Goal: Complete application form: Complete application form

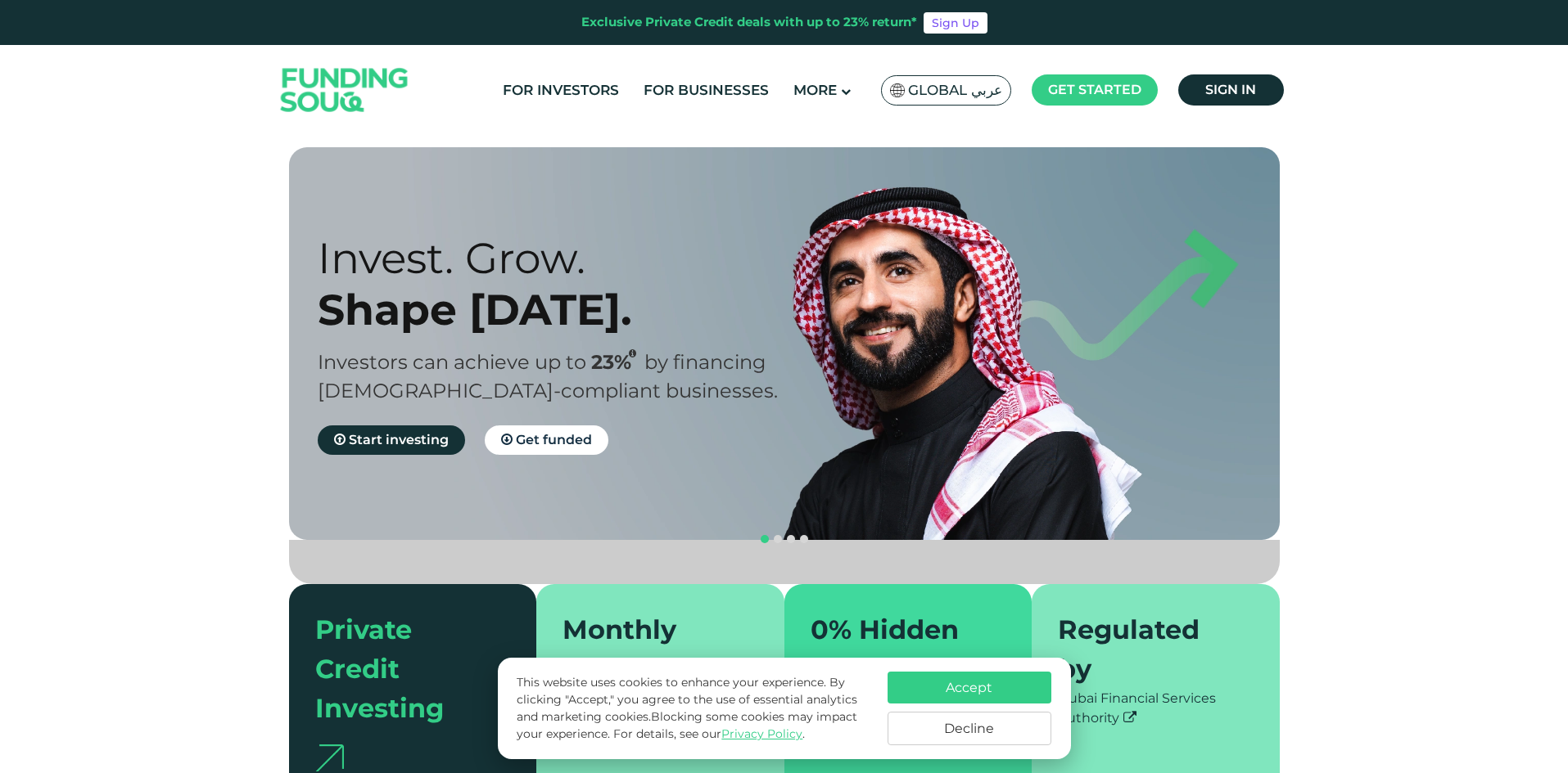
click at [983, 98] on span "Global عربي" at bounding box center [955, 90] width 94 height 18
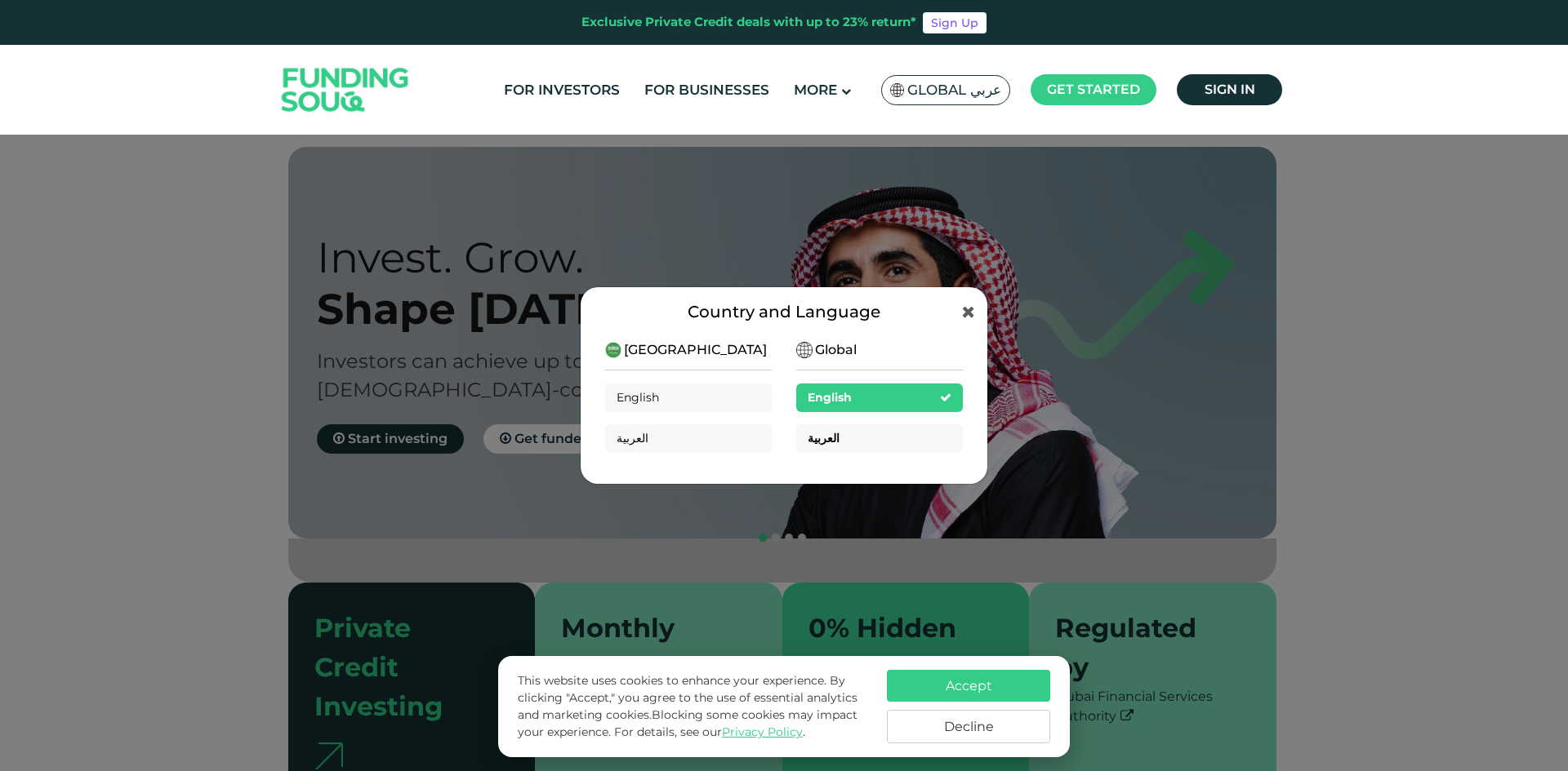
click at [838, 439] on div "العربية" at bounding box center [880, 439] width 166 height 29
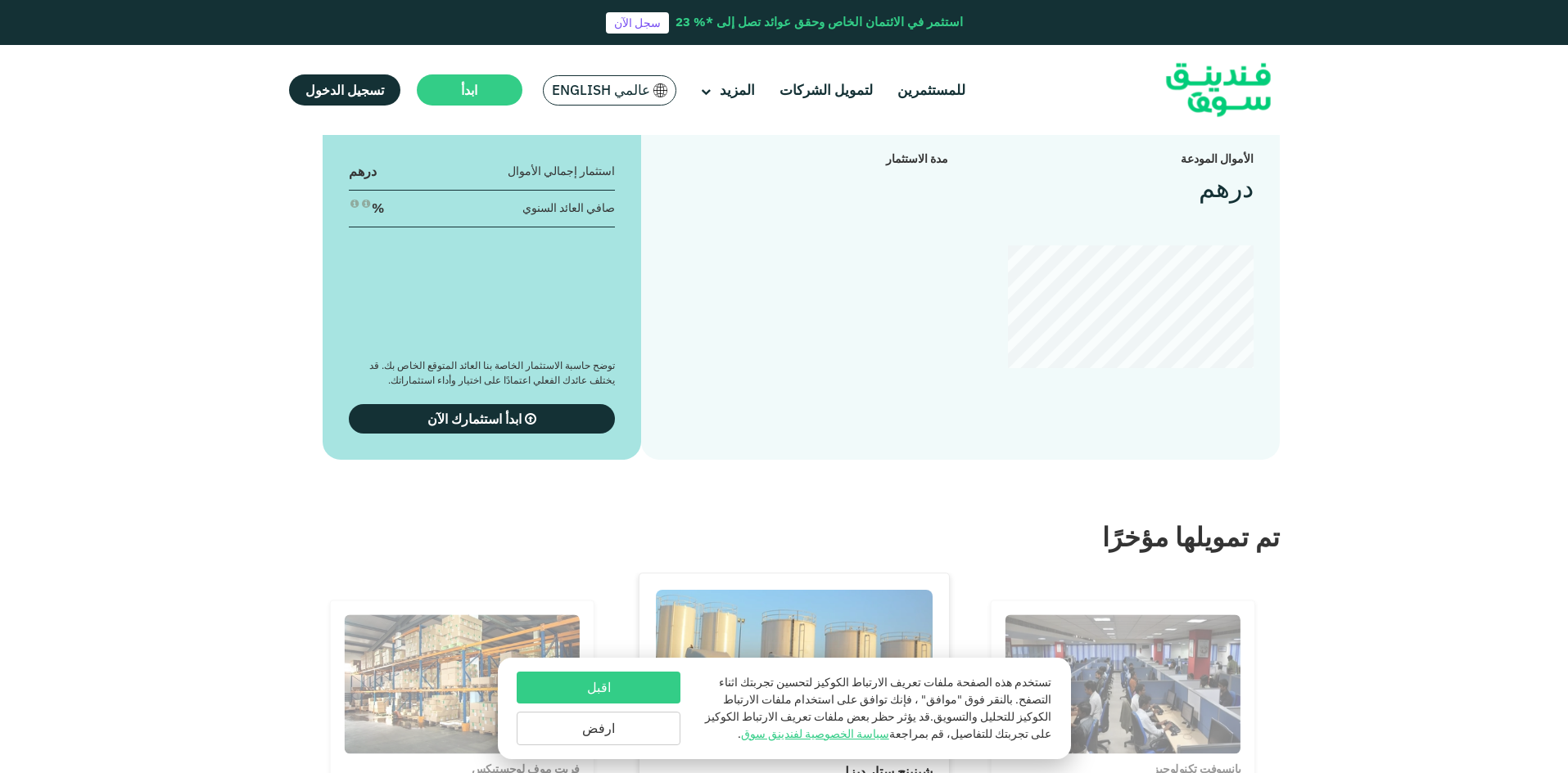
scroll to position [1636, 0]
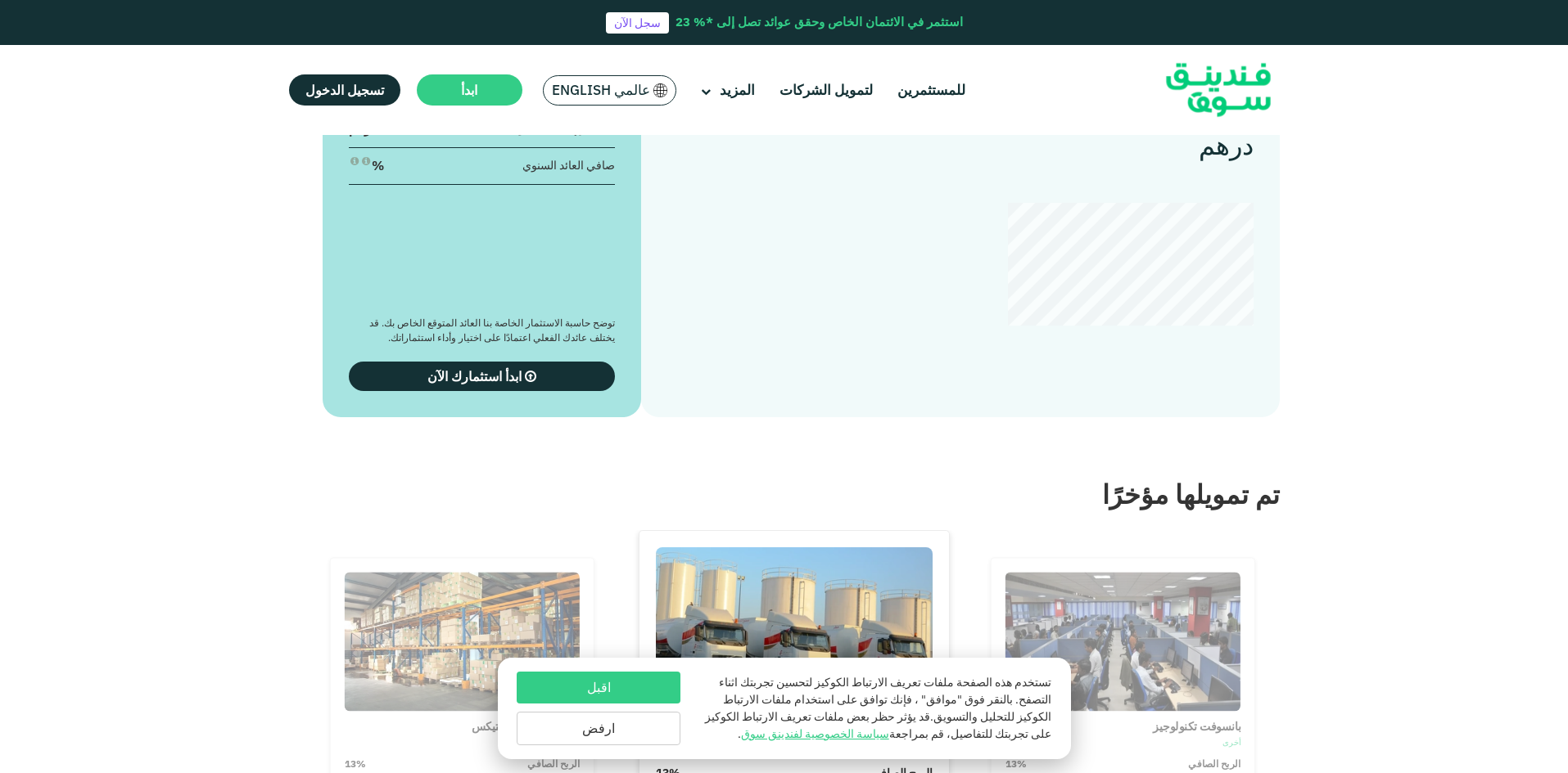
click at [615, 698] on button "اقبل" at bounding box center [598, 687] width 164 height 32
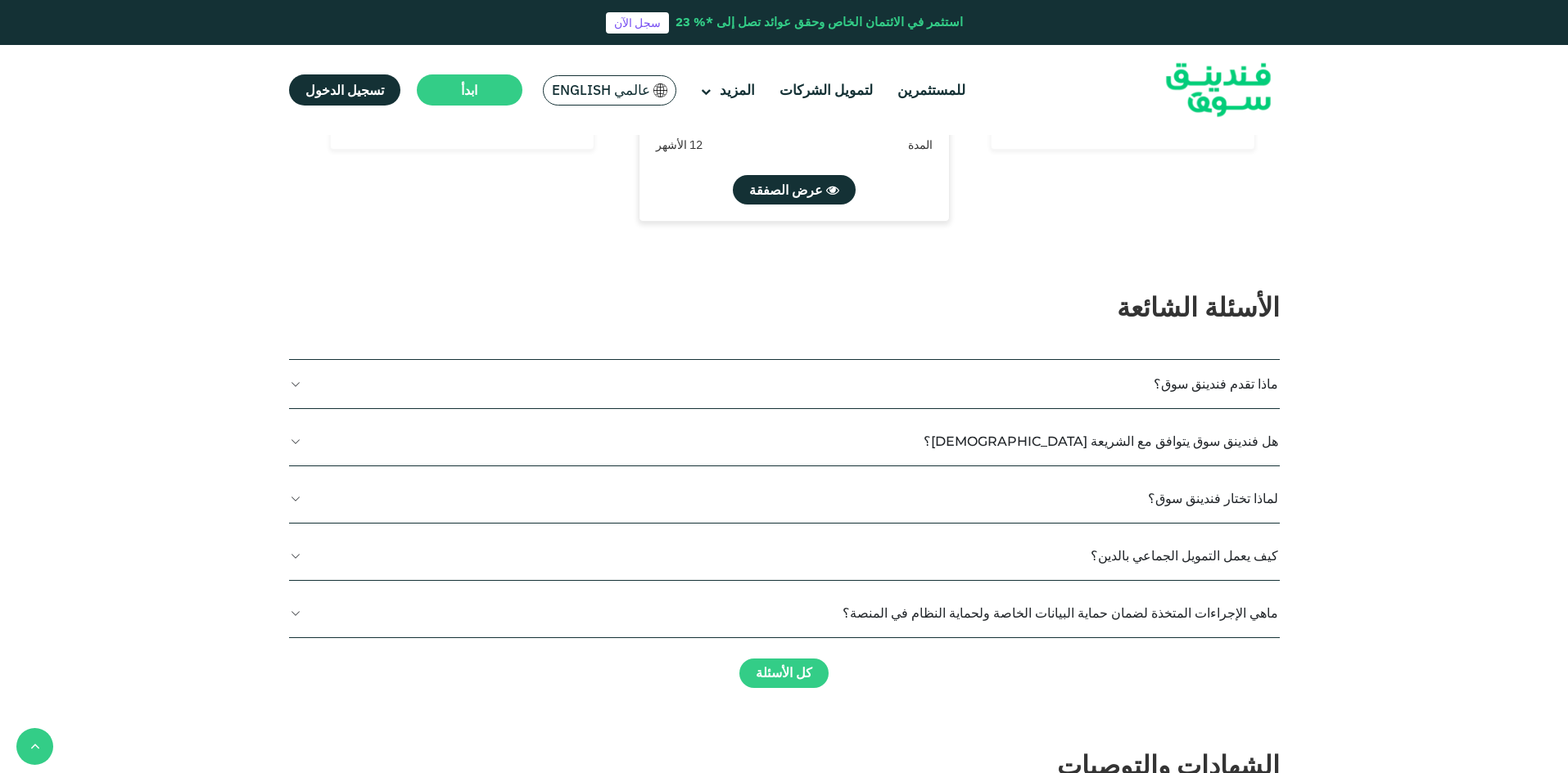
scroll to position [2373, 0]
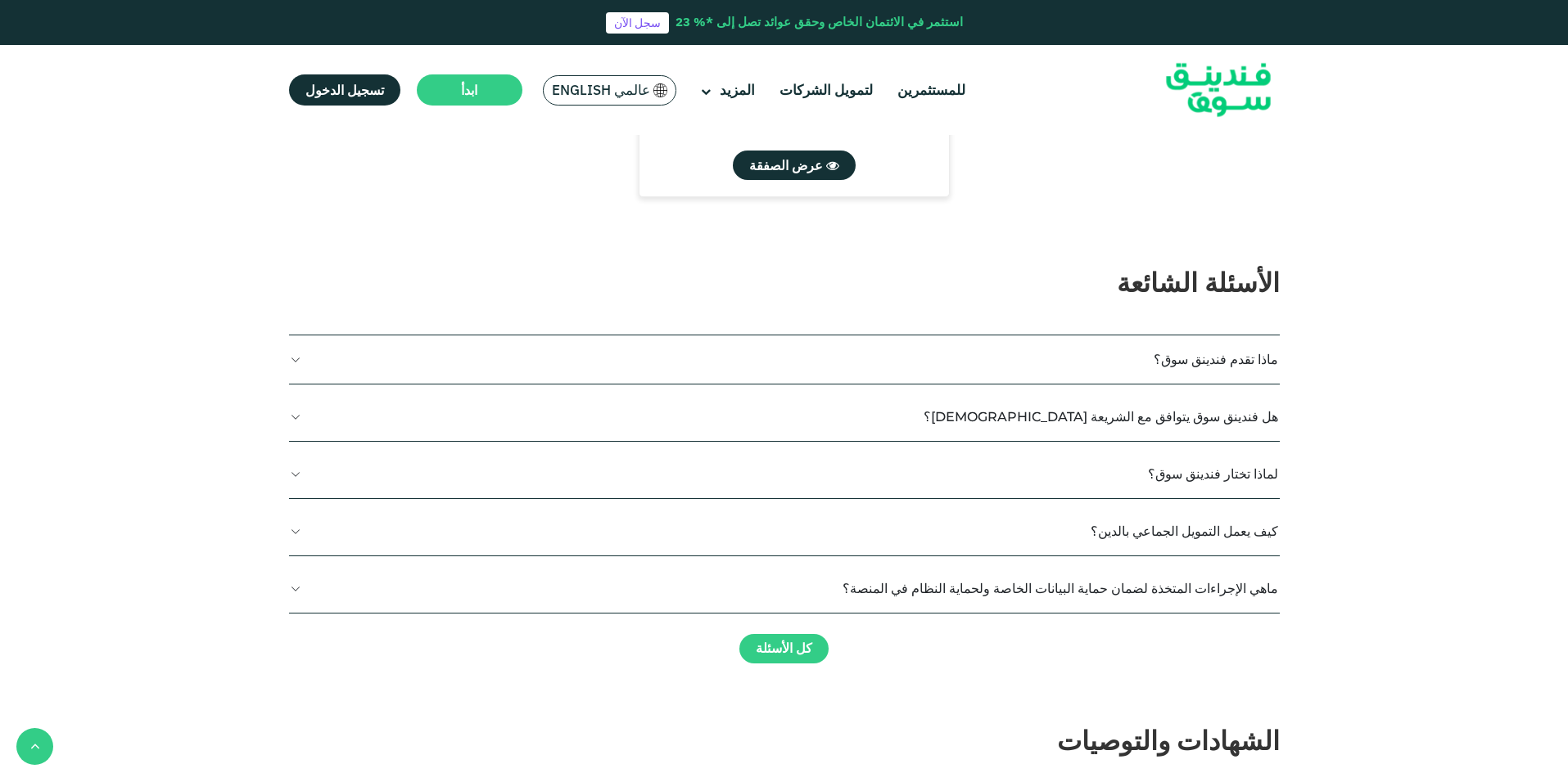
type tc-range-slider "4"
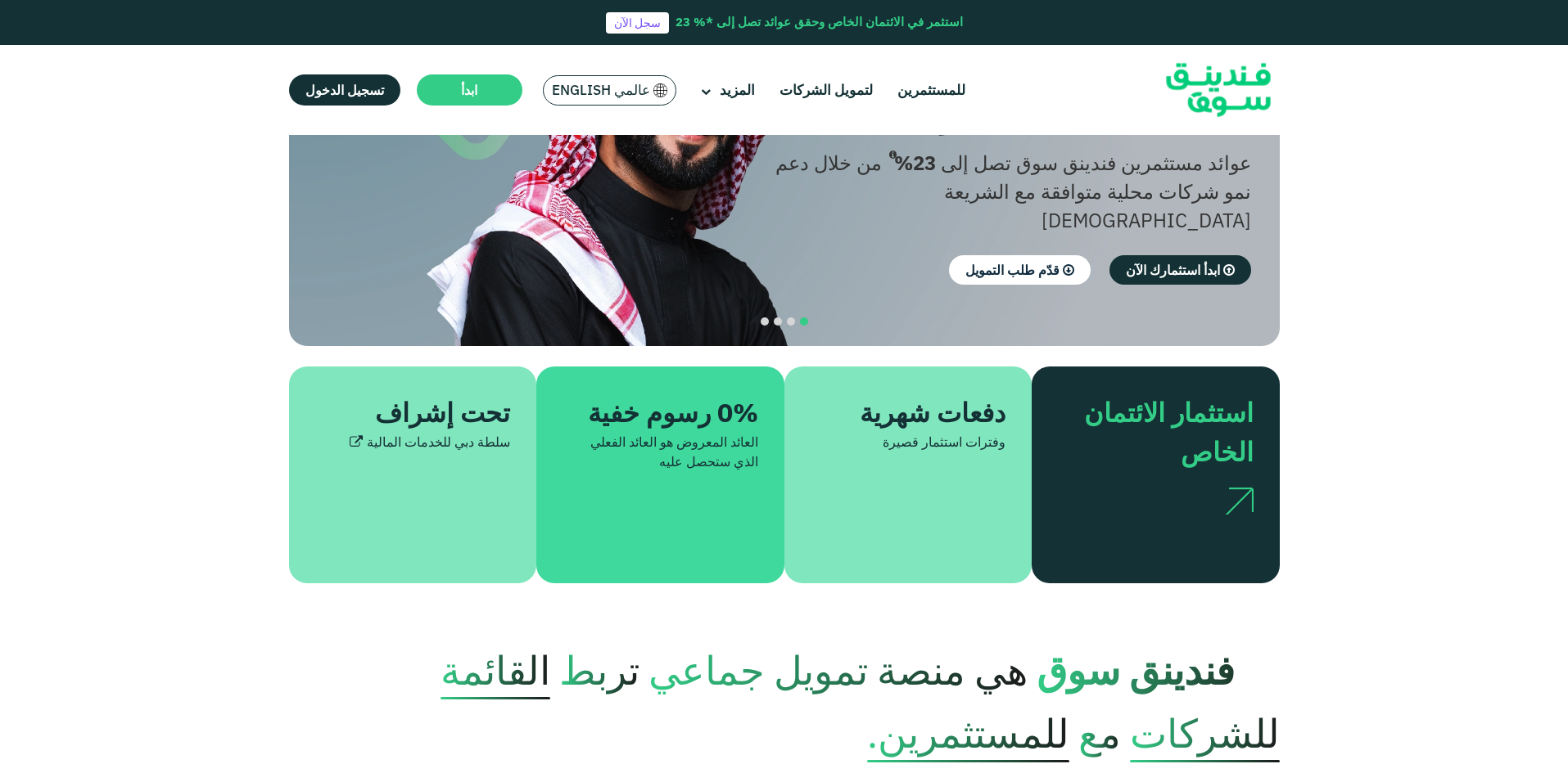
scroll to position [0, 0]
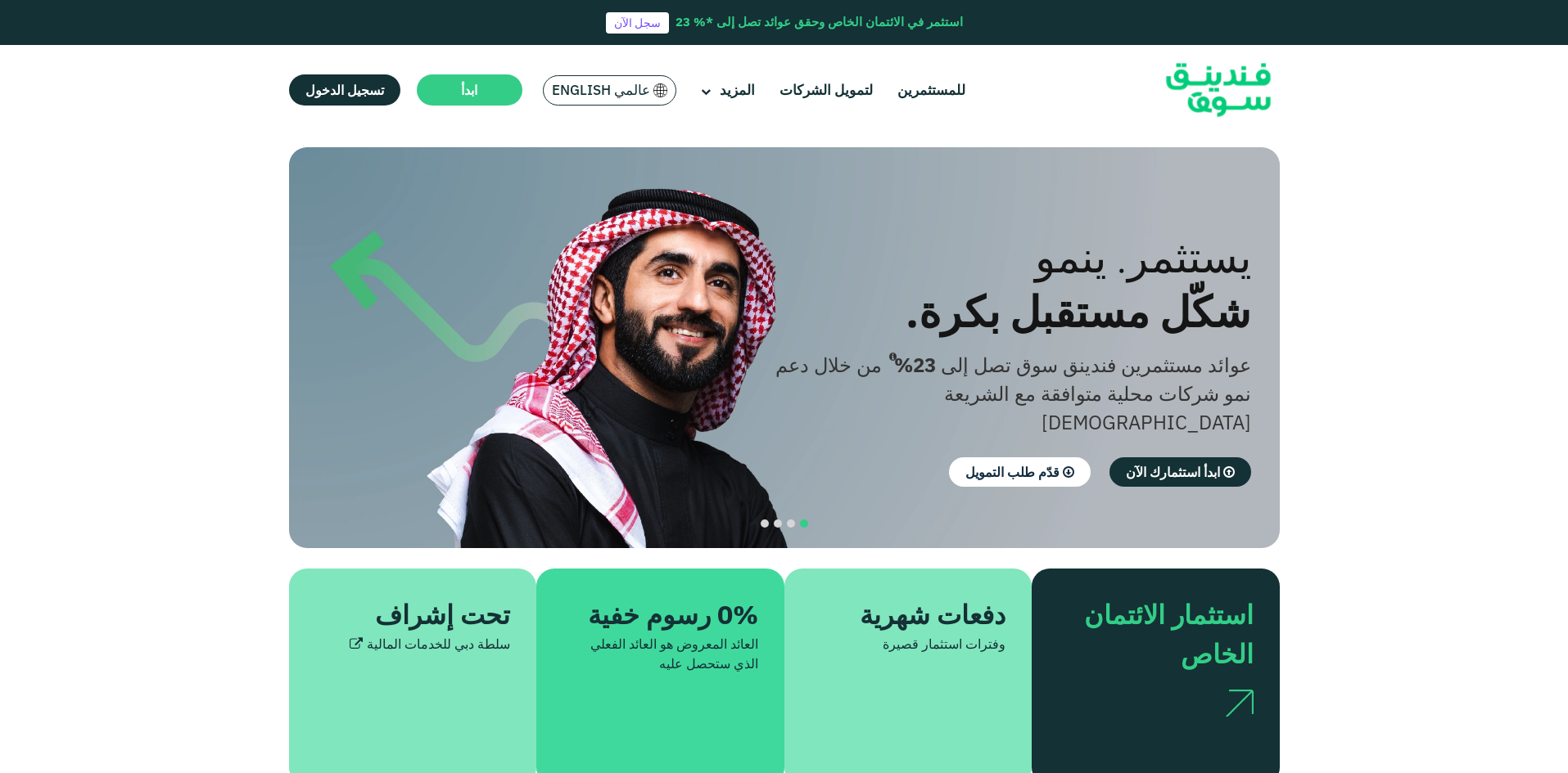
drag, startPoint x: 1319, startPoint y: 529, endPoint x: 1292, endPoint y: 286, distance: 244.5
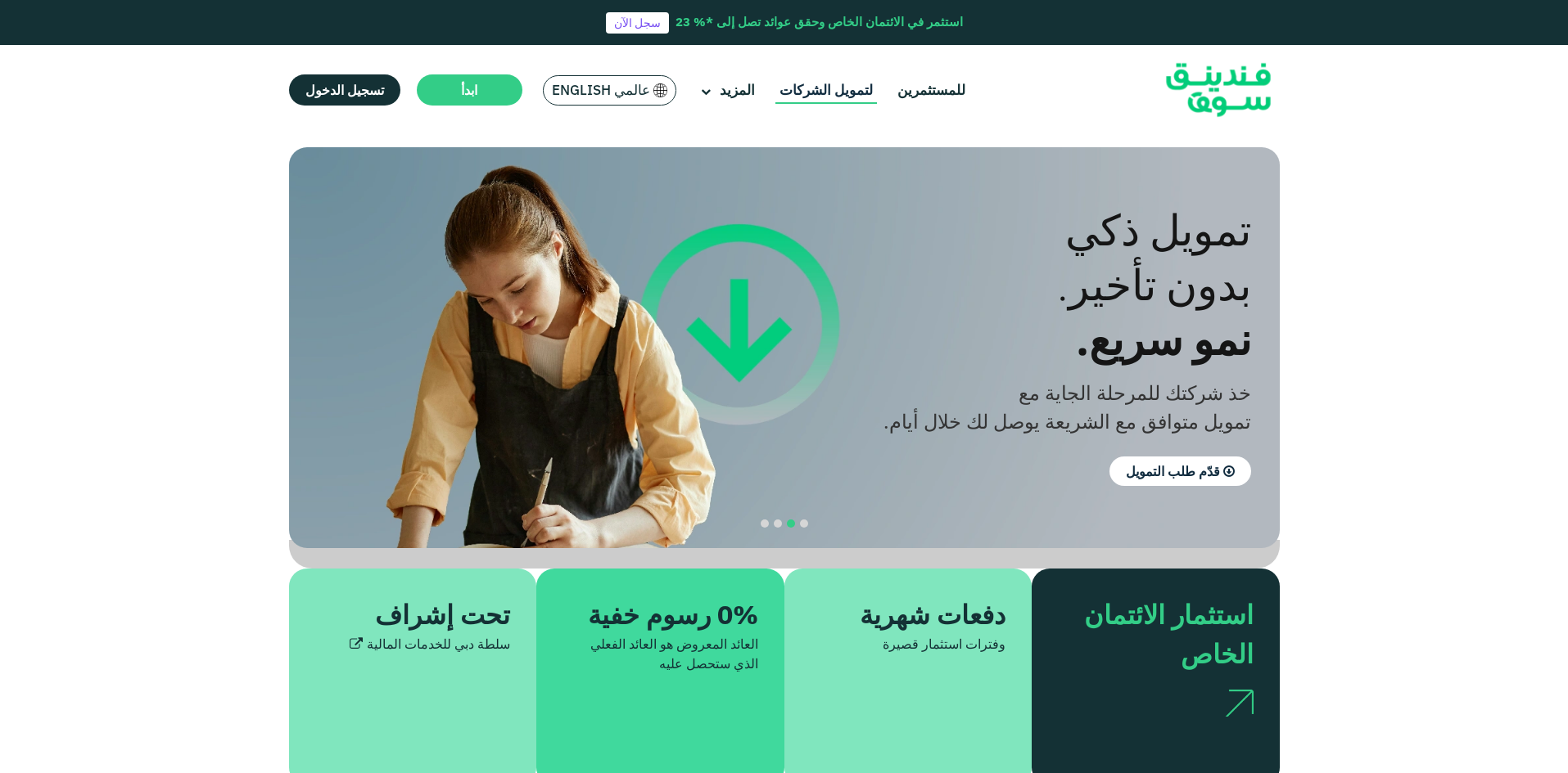
click at [833, 90] on link "لتمويل الشركات" at bounding box center [826, 90] width 102 height 27
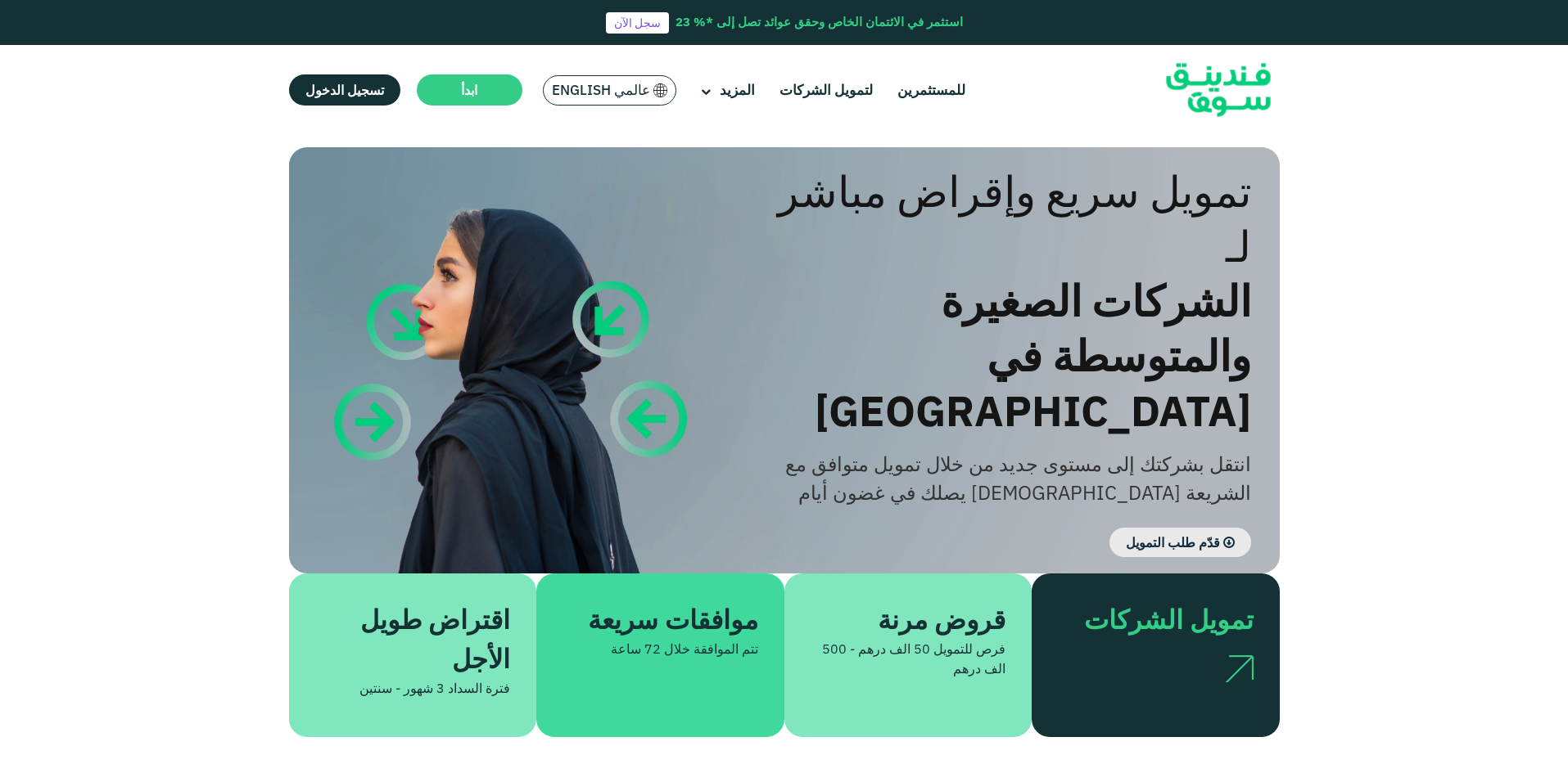
click at [1154, 528] on link "قدّم طلب التمويل" at bounding box center [1180, 542] width 141 height 29
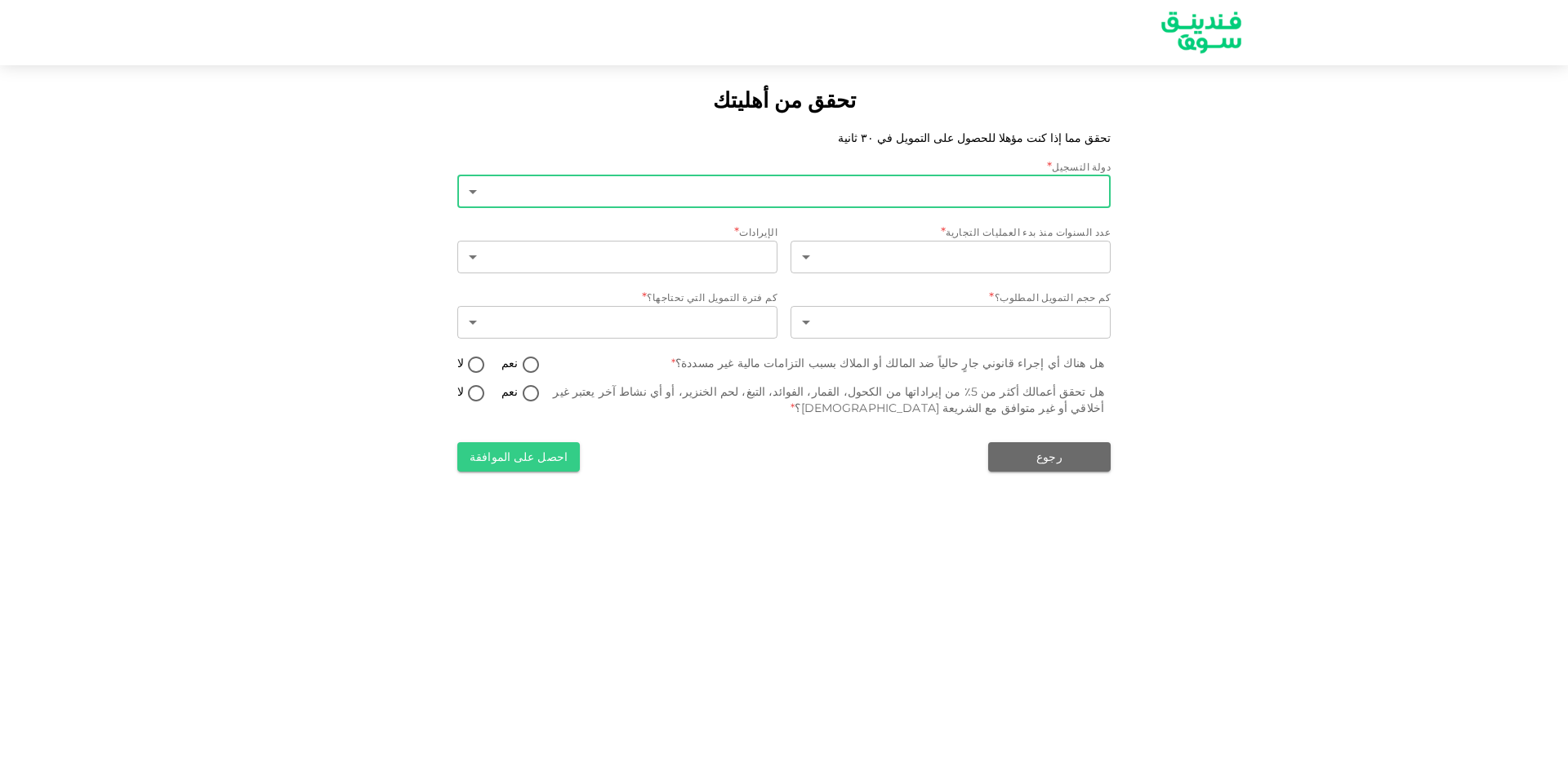
click at [1058, 194] on body "تحقق من أهليتك تحقق مما إذا كنت مؤهلا للحصول على التمويل في ٣٠ ثانية دولة التسج…" at bounding box center [784, 386] width 1568 height 771
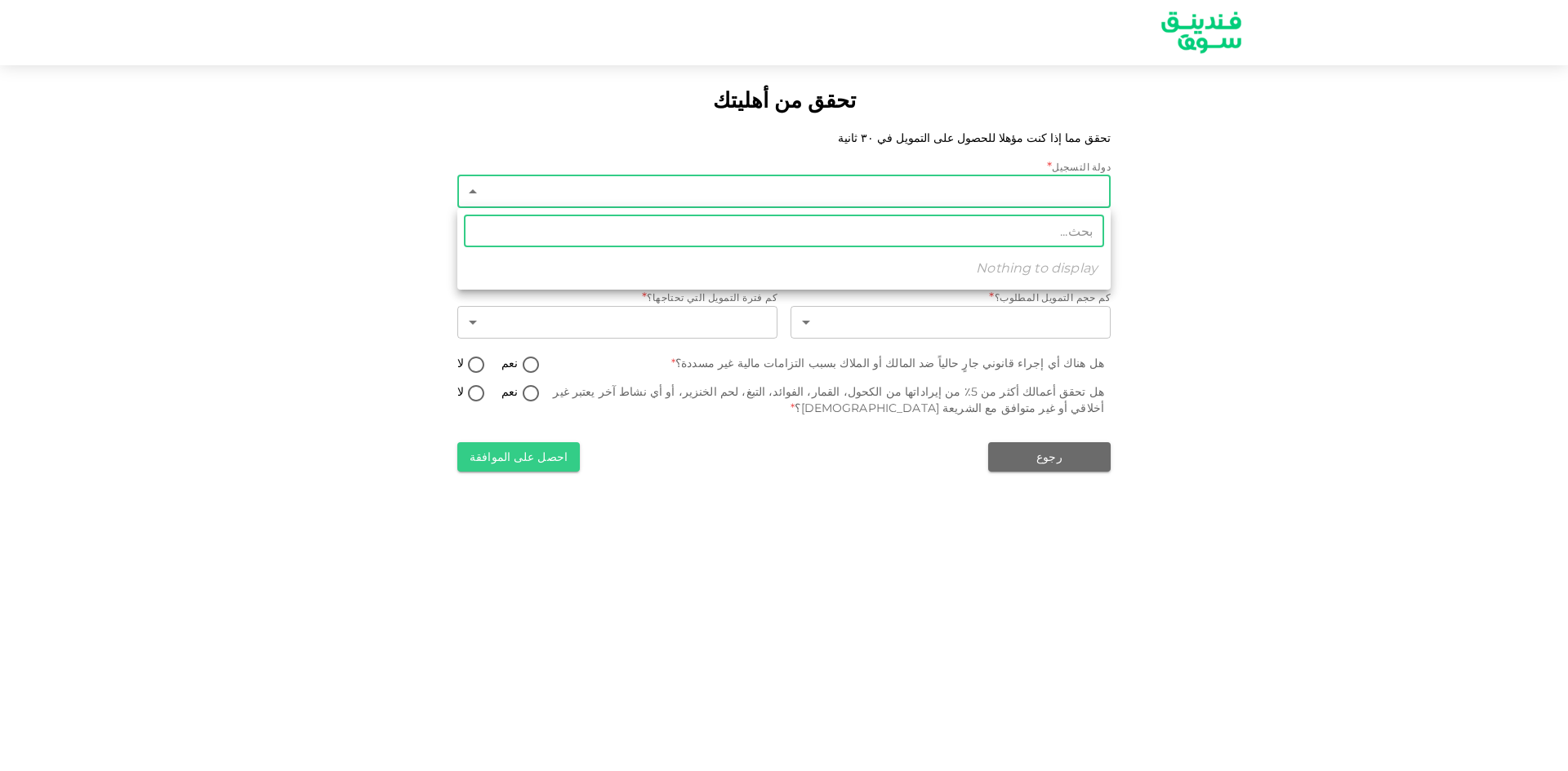
type input "1"
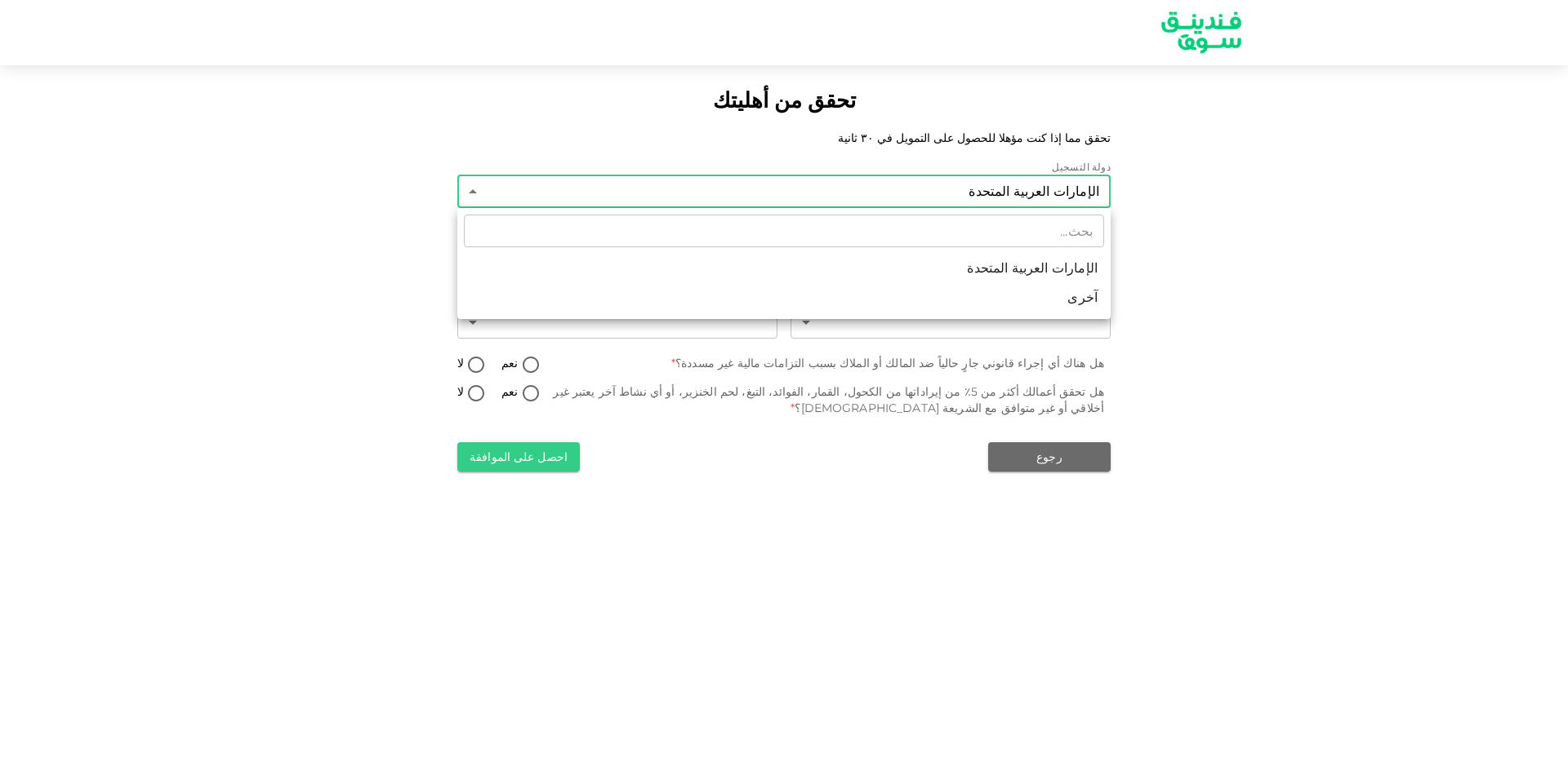
click at [1072, 263] on li "الإمارات العربية المتحدة" at bounding box center [784, 269] width 653 height 29
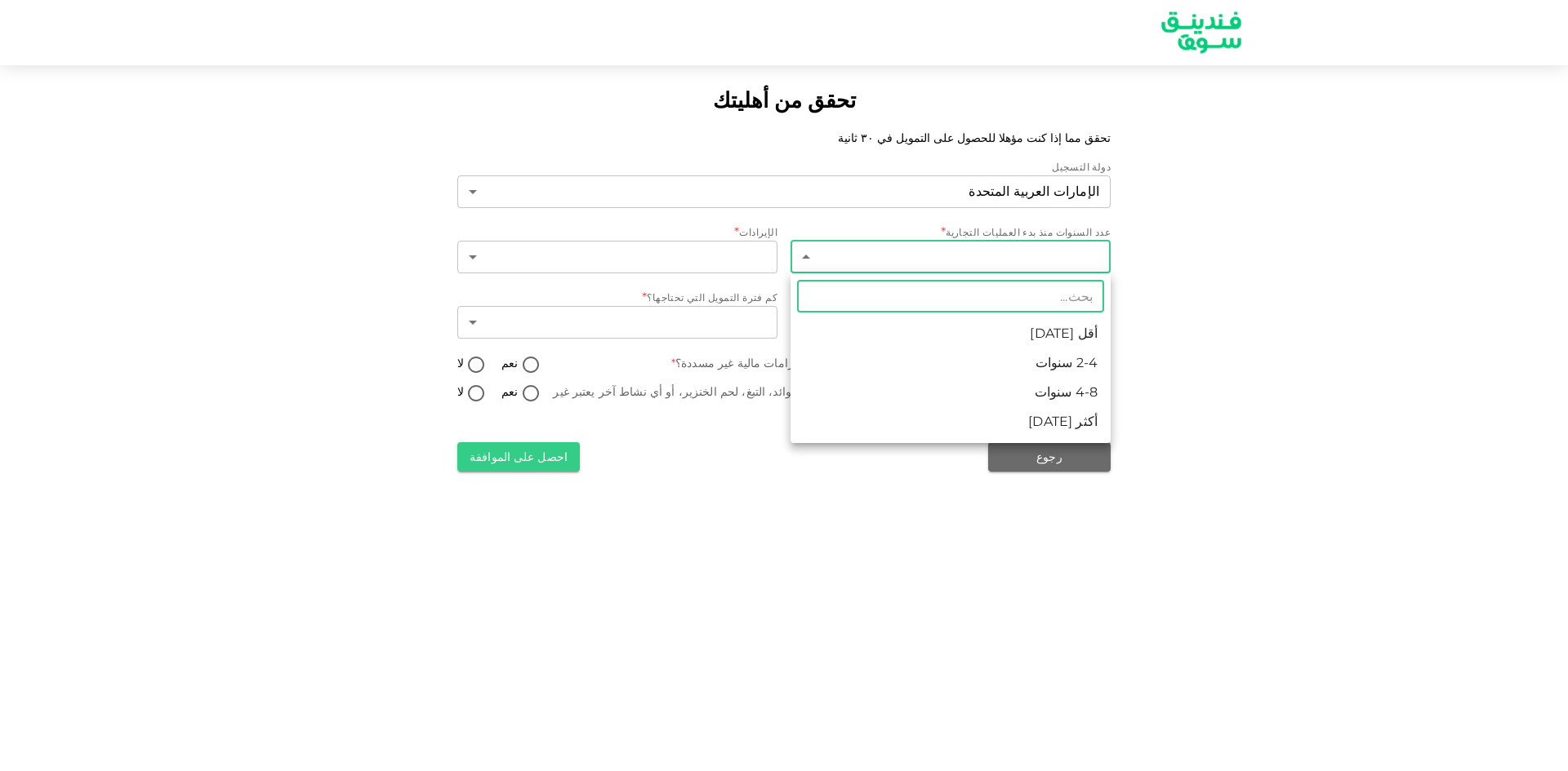
click at [1060, 252] on body "تحقق من أهليتك تحقق مما إذا كنت مؤهلا للحصول على التمويل في ٣٠ ثانية دولة التسج…" at bounding box center [784, 386] width 1568 height 771
click at [1096, 393] on li "4-8 سنوات" at bounding box center [950, 392] width 320 height 29
type input "3"
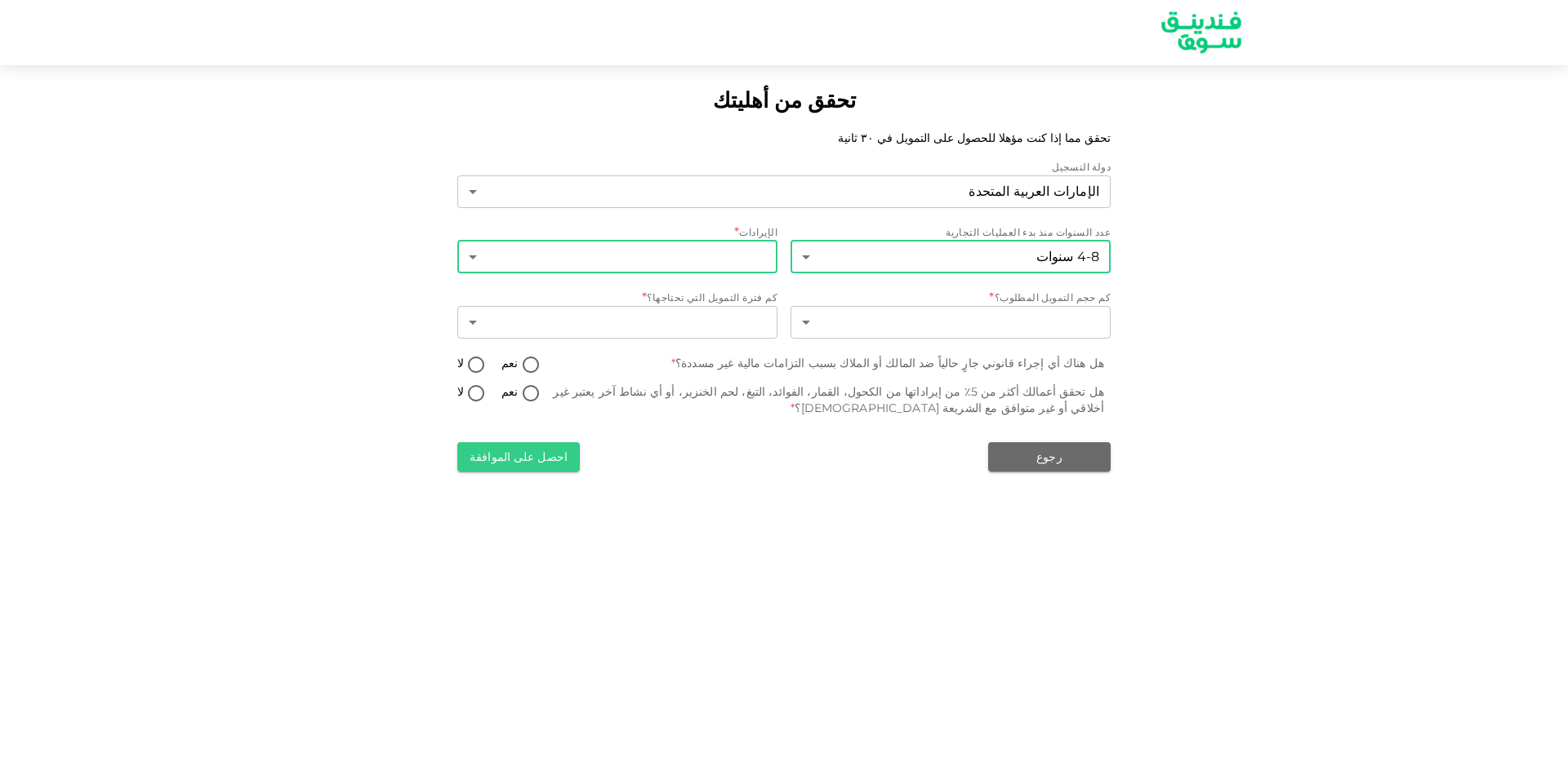
click at [741, 244] on body "تحقق من أهليتك تحقق مما إذا كنت مؤهلا للحصول على التمويل في ٣٠ ثانية دولة التسج…" at bounding box center [784, 386] width 1568 height 771
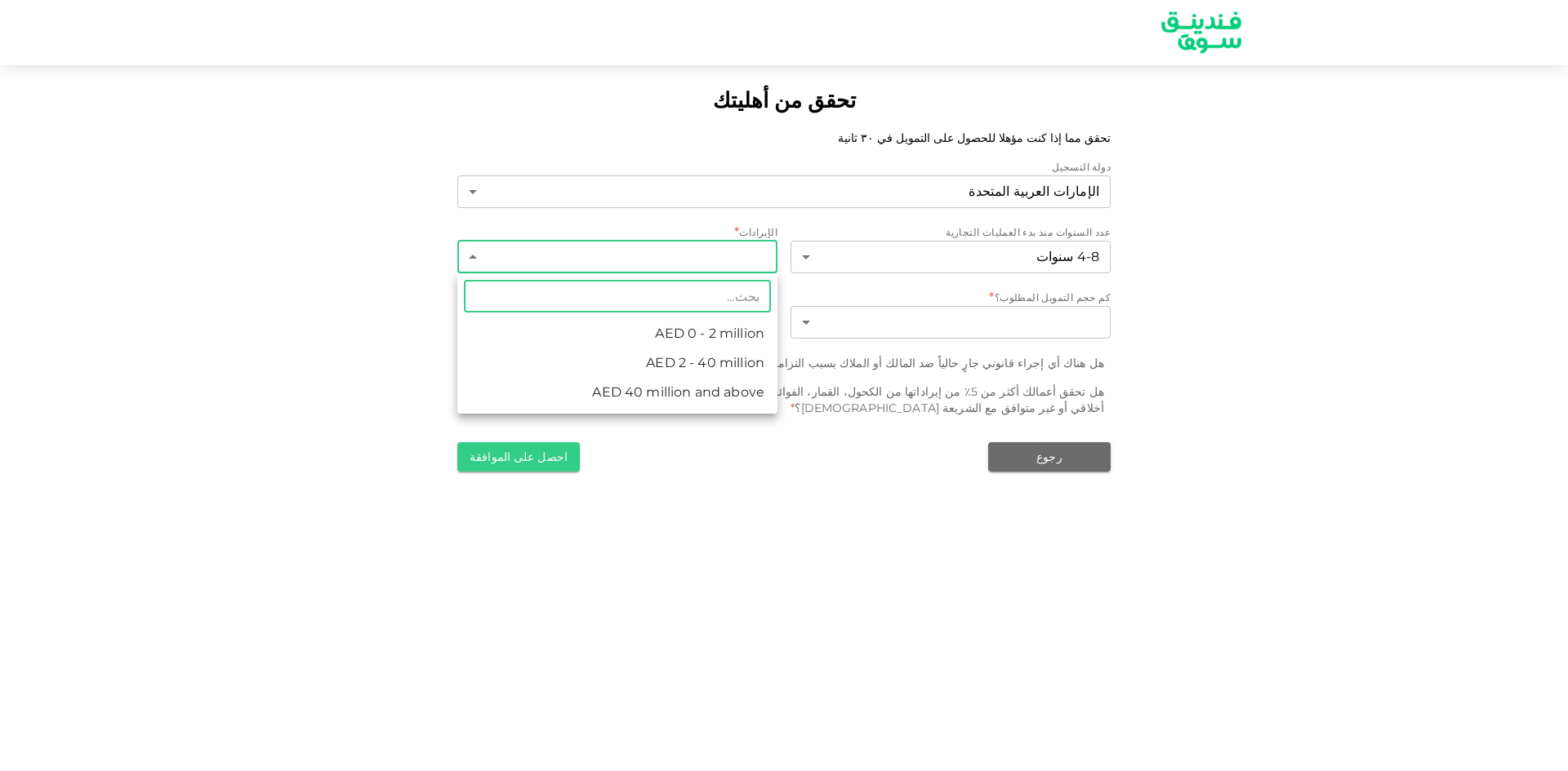
click at [743, 370] on li "AED 2 - 40 million" at bounding box center [617, 363] width 320 height 29
type input "2"
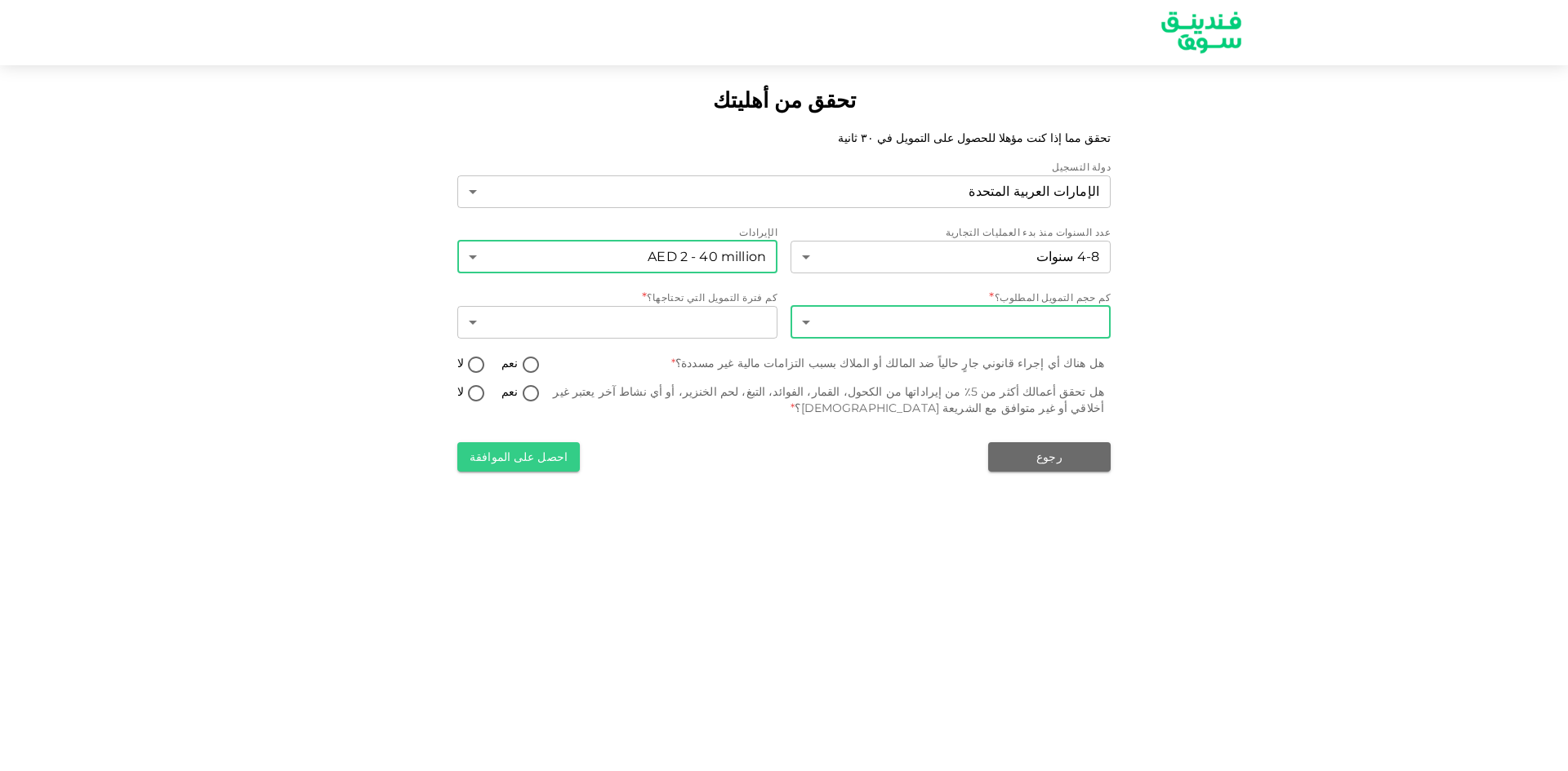
click at [1084, 312] on body "تحقق من أهليتك تحقق مما إذا كنت مؤهلا للحصول على التمويل في ٣٠ ثانية دولة التسج…" at bounding box center [784, 386] width 1568 height 771
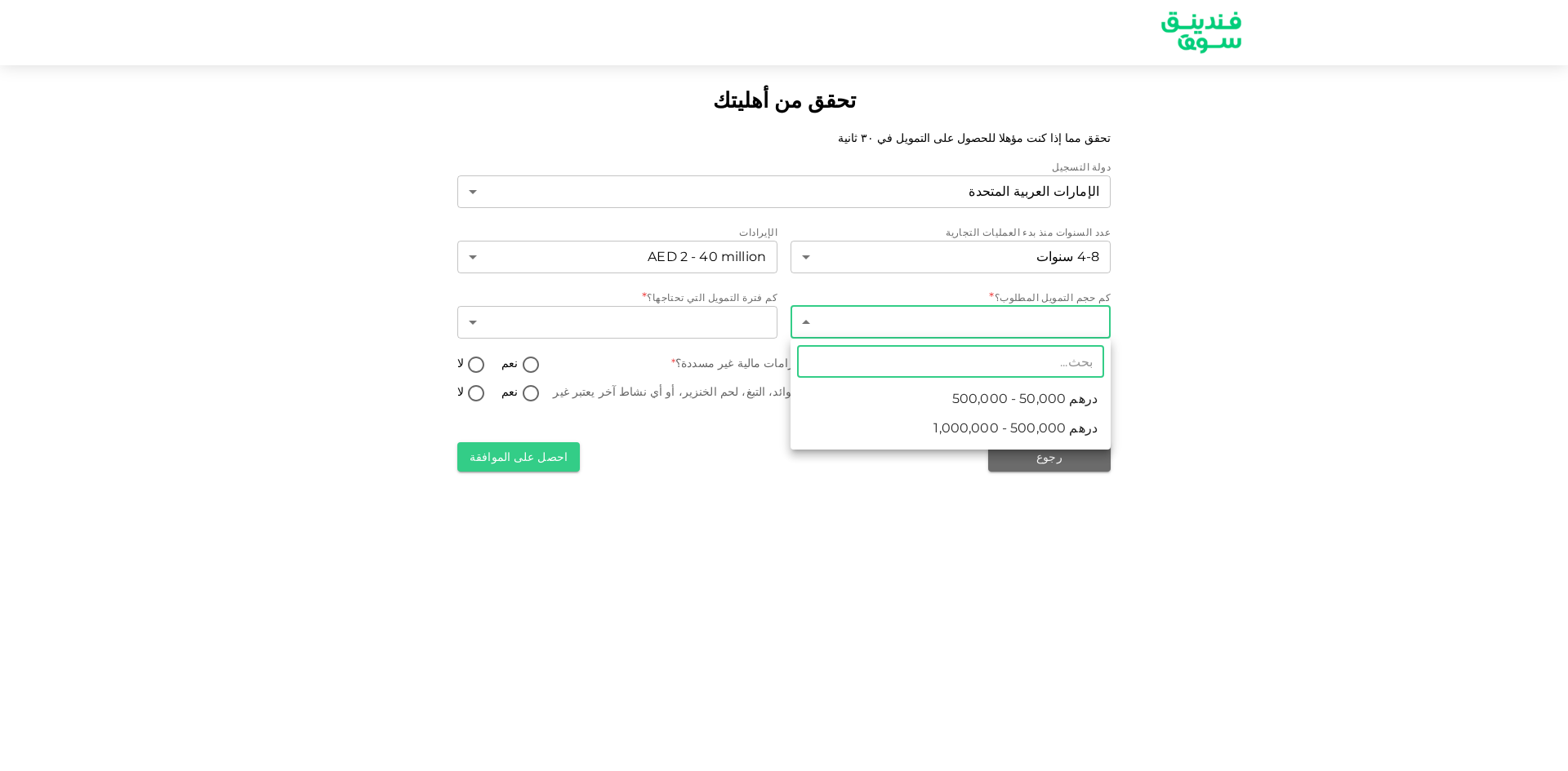
click at [1058, 423] on span "درهم 500,000 - 1,000,000" at bounding box center [1015, 428] width 164 height 19
type input "2"
click at [1031, 325] on body "تحقق من أهليتك تحقق مما إذا كنت مؤهلا للحصول على التمويل في ٣٠ ثانية دولة التسج…" at bounding box center [784, 386] width 1568 height 771
click at [1250, 324] on div at bounding box center [784, 386] width 1568 height 771
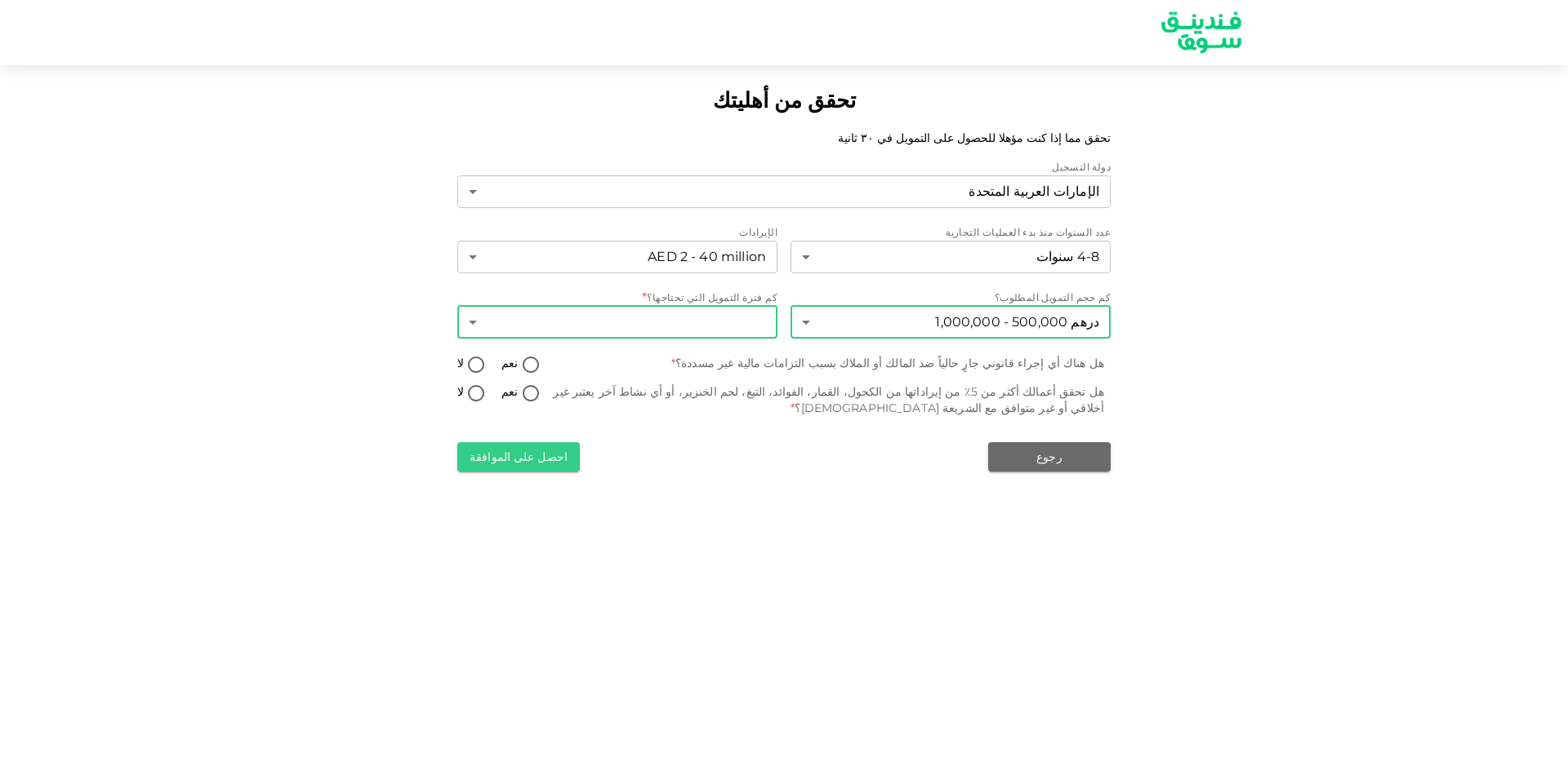
click at [682, 312] on body "تحقق من أهليتك تحقق مما إذا كنت مؤهلا للحصول على التمويل في ٣٠ ثانية دولة التسج…" at bounding box center [784, 386] width 1568 height 771
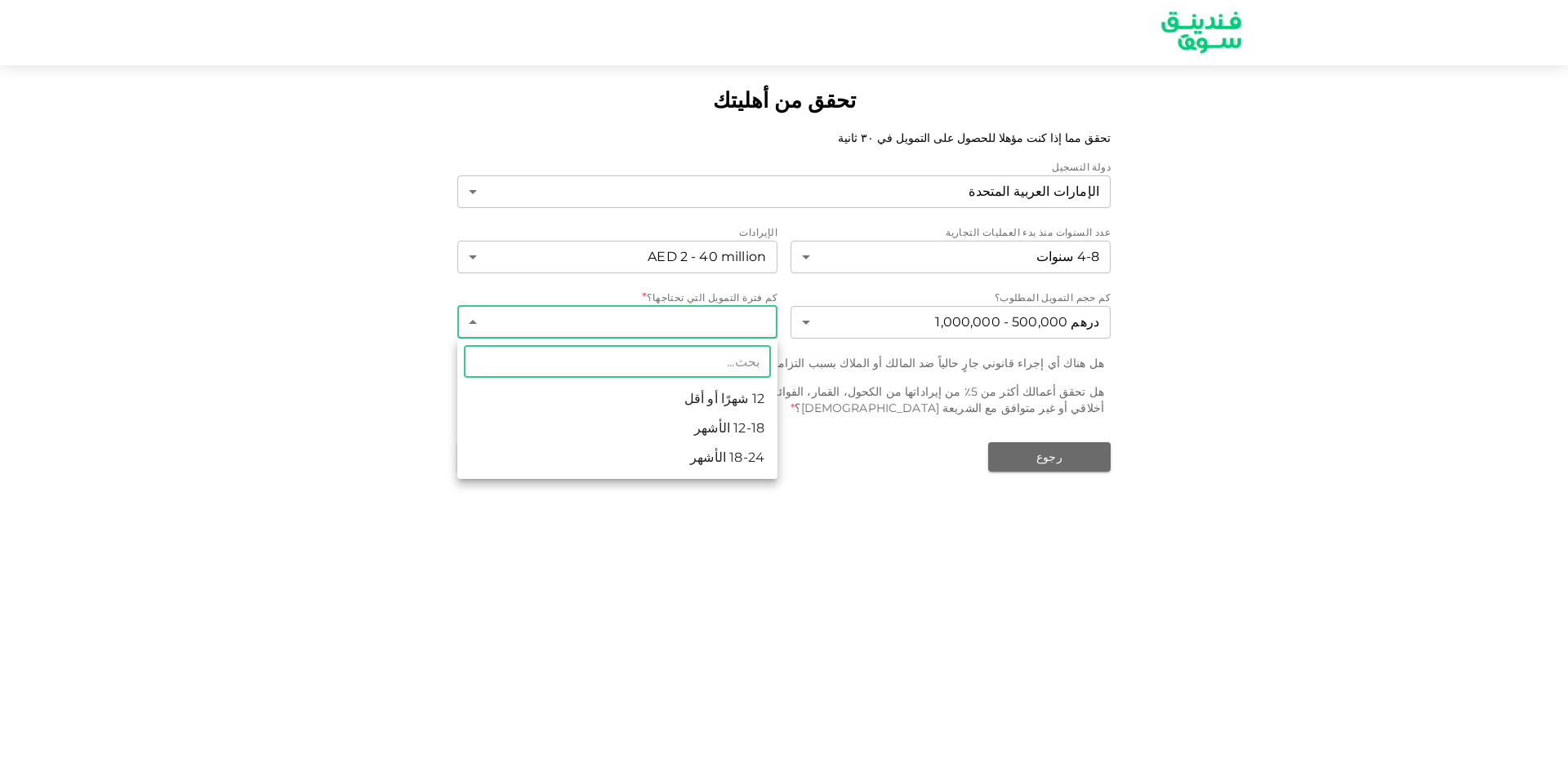
click at [766, 458] on li "18-24 الأشهر" at bounding box center [617, 458] width 320 height 29
type input "3"
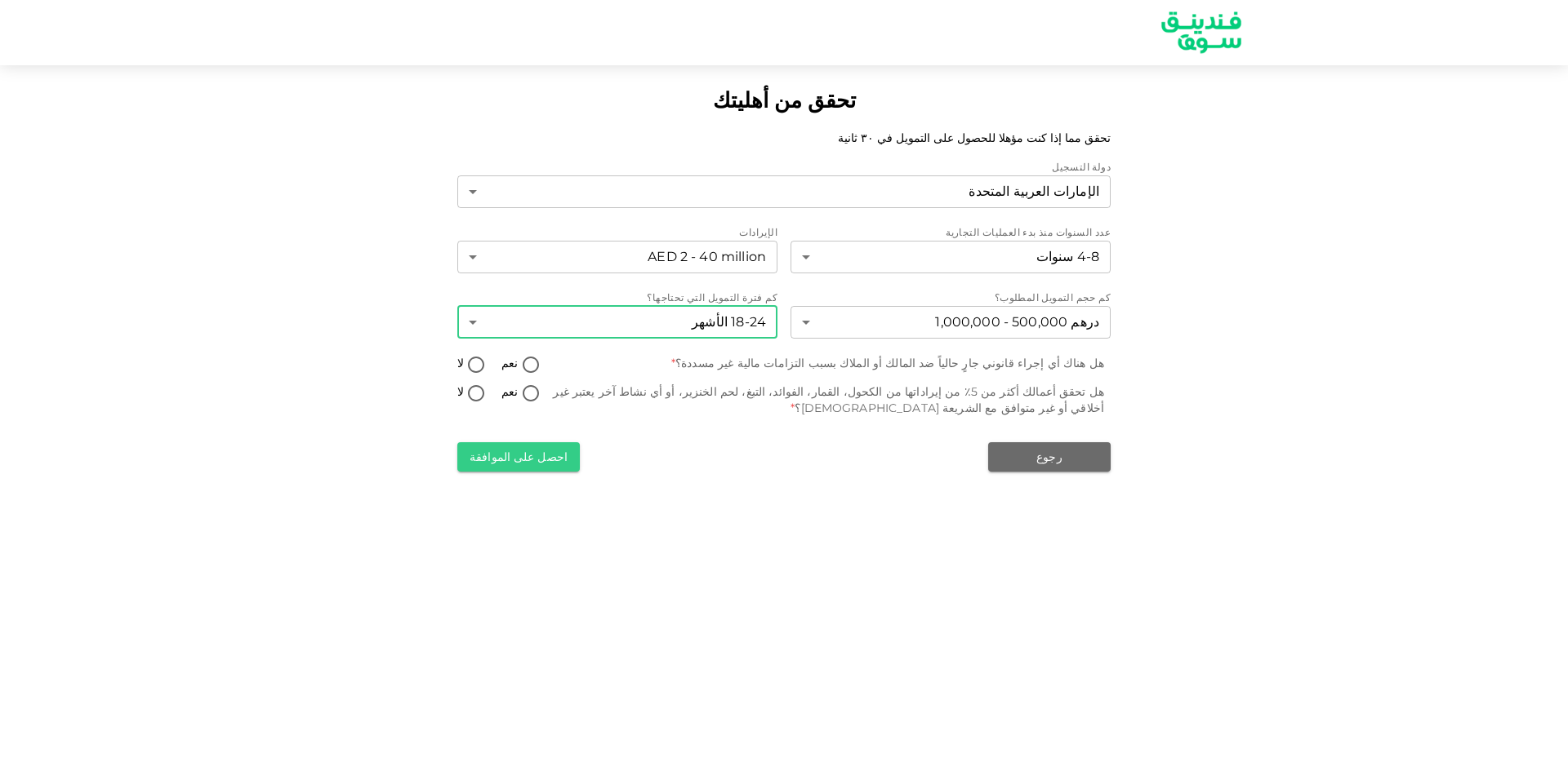
click at [476, 365] on input "لا" at bounding box center [476, 365] width 24 height 22
radio input "true"
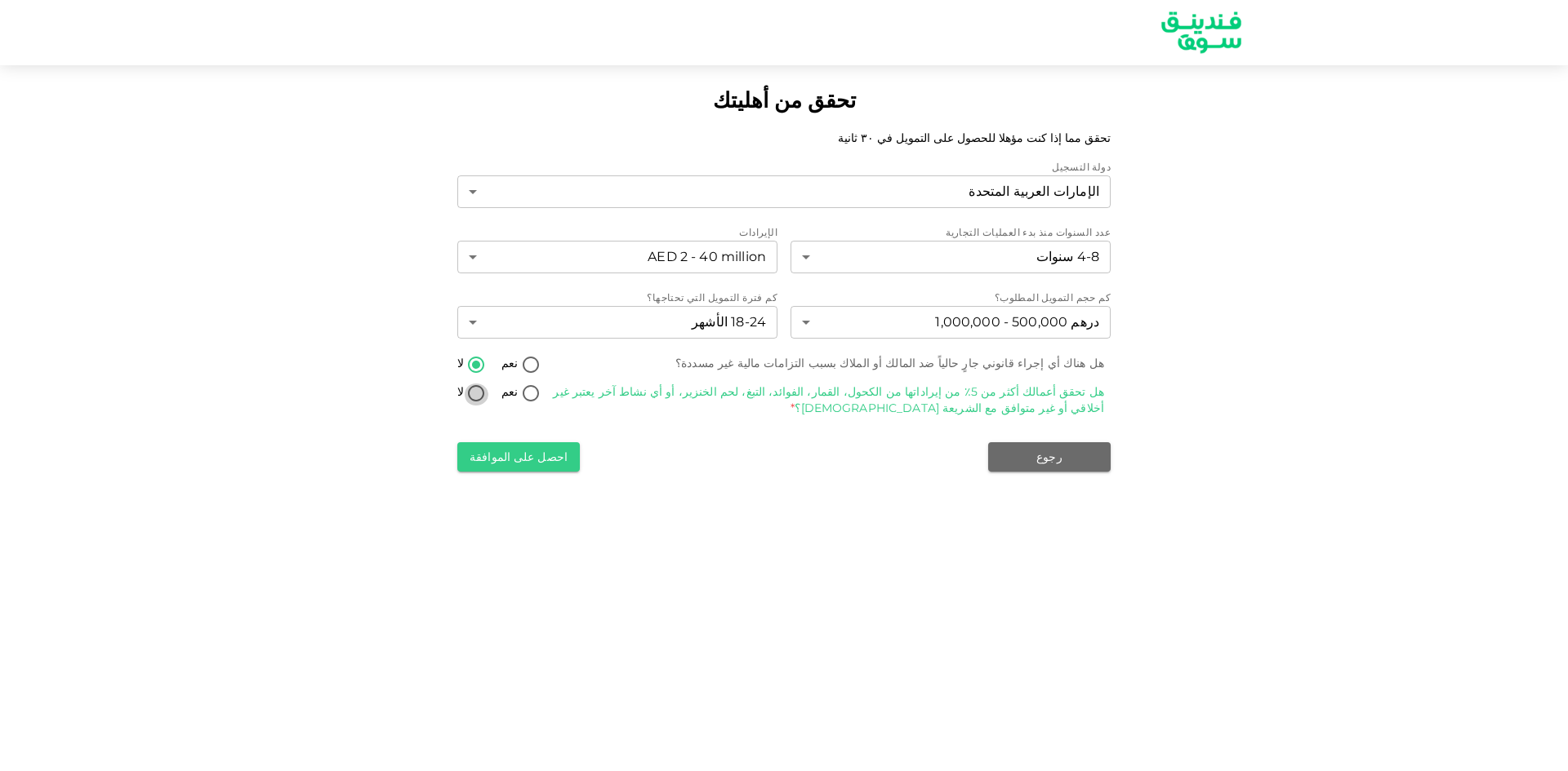
click at [471, 392] on input "لا" at bounding box center [476, 394] width 24 height 22
radio input "true"
click at [526, 460] on button "احصل على الموافقة" at bounding box center [518, 457] width 123 height 29
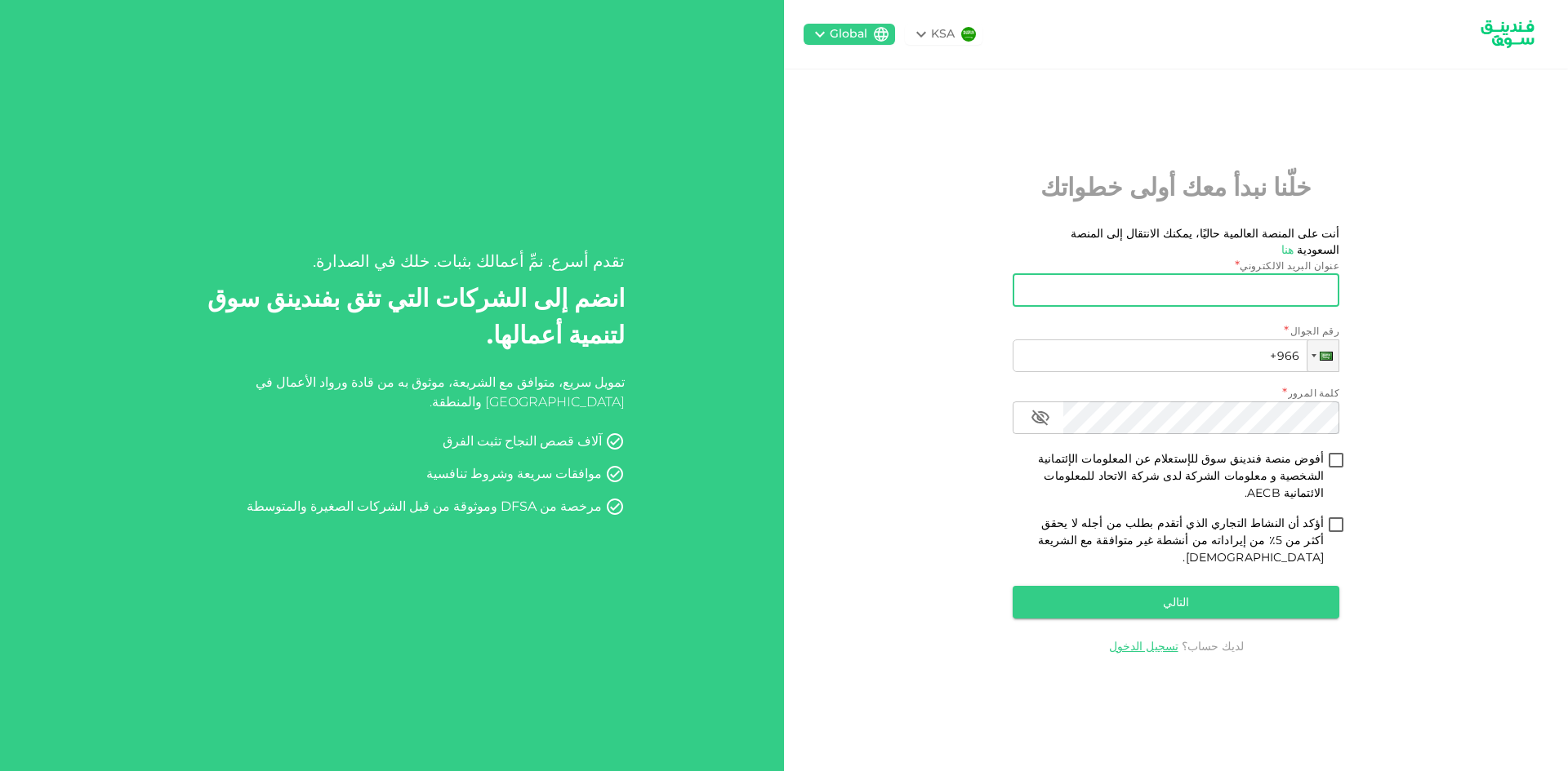
click at [1320, 304] on input "عنوان البريد الالكتروني" at bounding box center [1184, 291] width 308 height 33
type input "[EMAIL_ADDRESS][DOMAIN_NAME]"
click at [1321, 360] on div at bounding box center [1325, 356] width 14 height 9
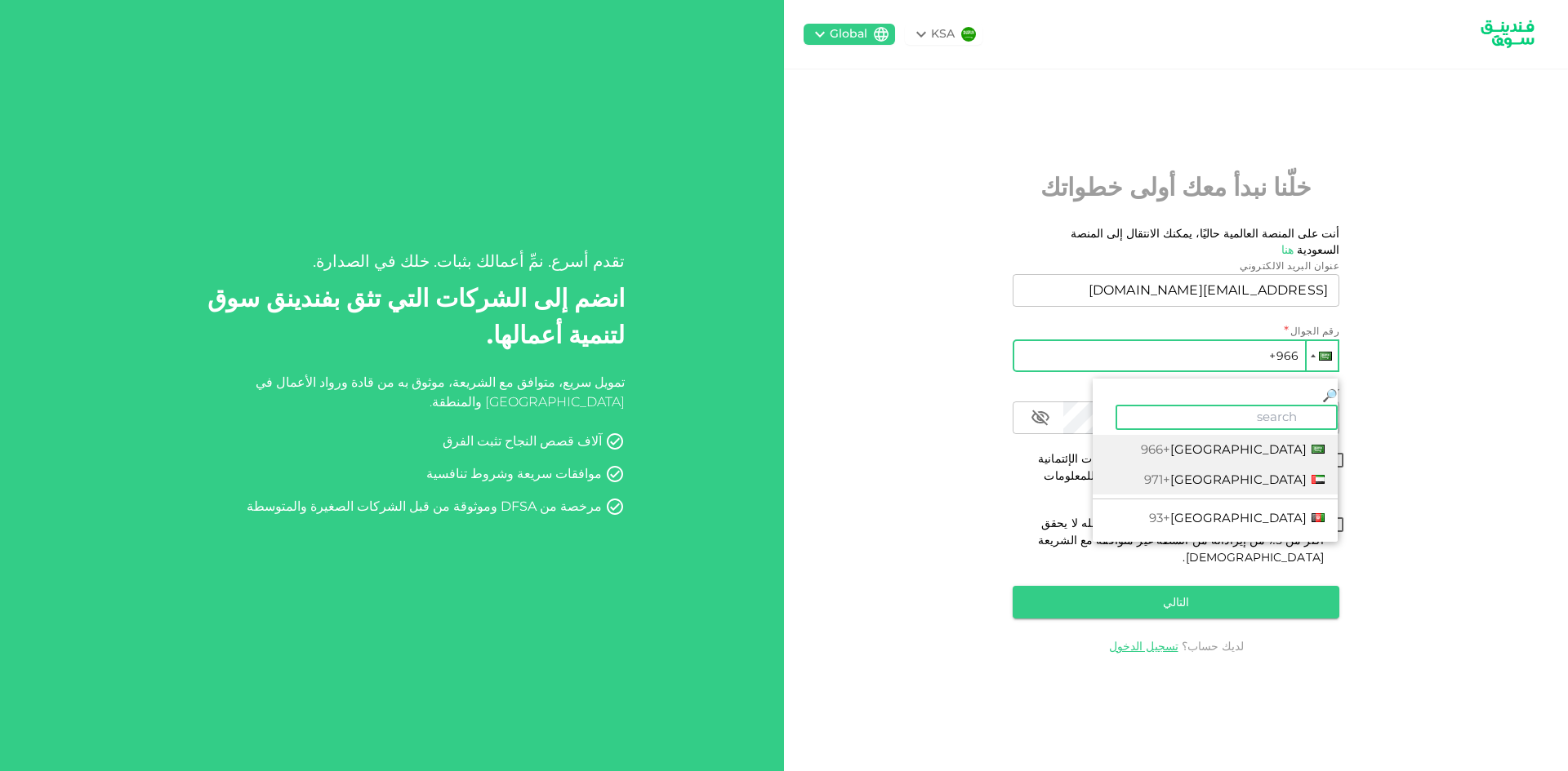
click at [1170, 471] on span "+971" at bounding box center [1156, 479] width 26 height 15
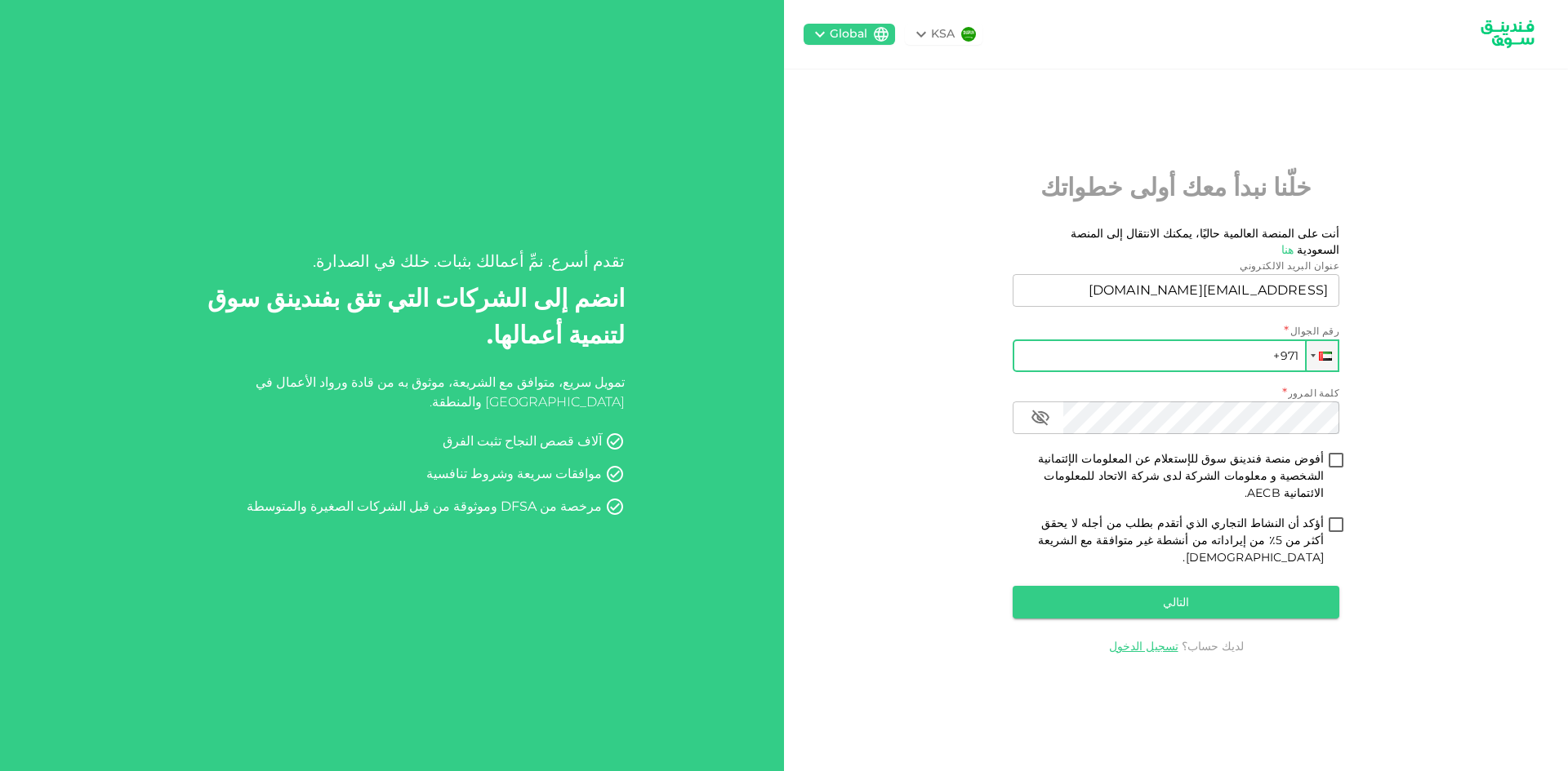
click at [1251, 357] on input "+971" at bounding box center [1176, 356] width 327 height 33
type input "[PHONE_NUMBER]"
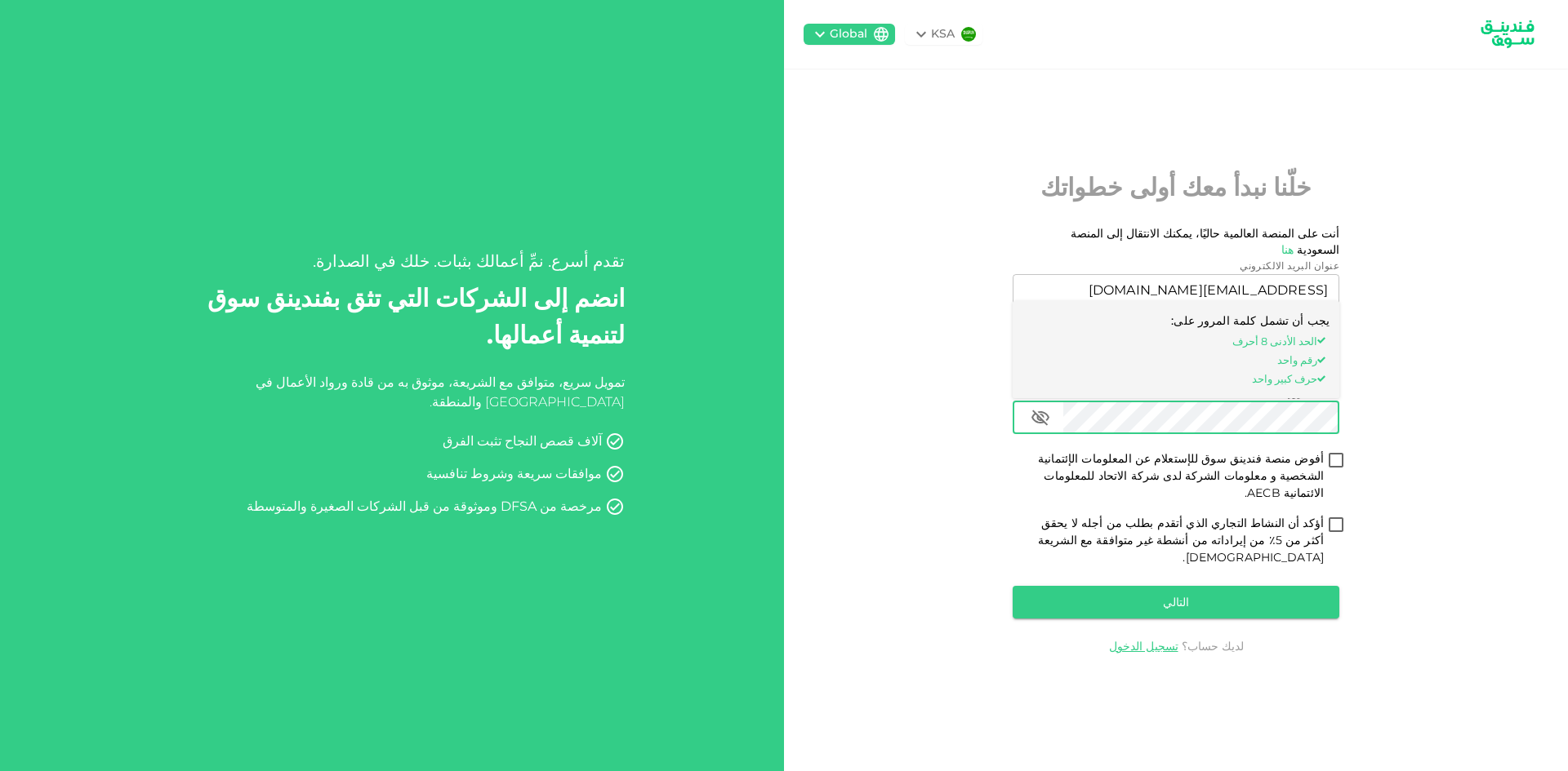
click at [1031, 428] on icon "button" at bounding box center [1040, 417] width 19 height 19
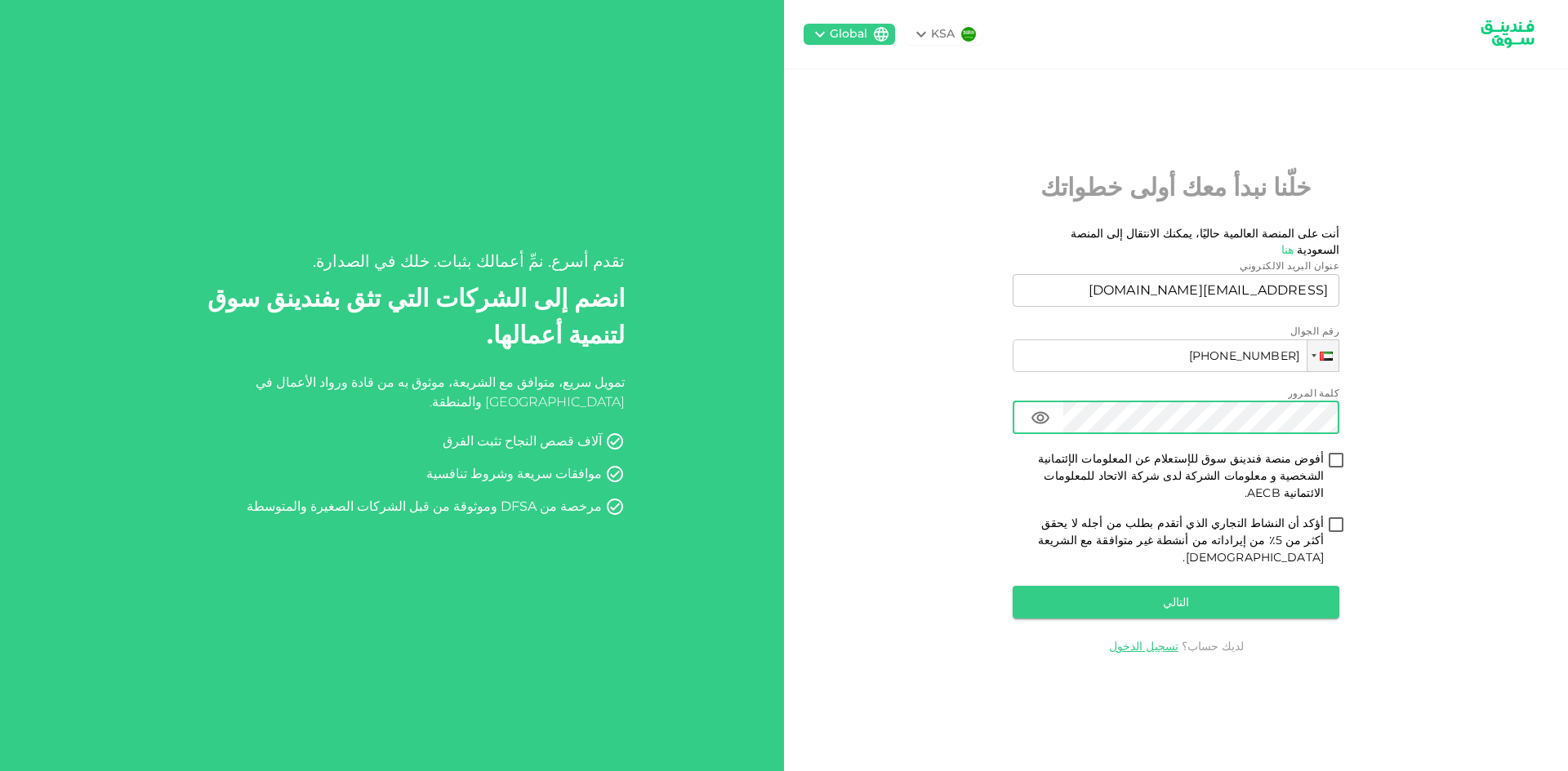
click at [1332, 469] on input "أفوض منصة فندينق سوق للإستعلام عن المعلومات الإئتمانية الشخصية و معلومات الشركة…" at bounding box center [1335, 461] width 24 height 22
checkbox input "true"
click at [1328, 528] on label "أؤكد أن النشاط التجاري الذي أتقدم بطلب من أجله لا يحقق أكثر من 5٪ من إيراداته م…" at bounding box center [1187, 540] width 323 height 51
click at [1328, 528] on input "أؤكد أن النشاط التجاري الذي أتقدم بطلب من أجله لا يحقق أكثر من 5٪ من إيراداته م…" at bounding box center [1335, 526] width 24 height 22
checkbox input "true"
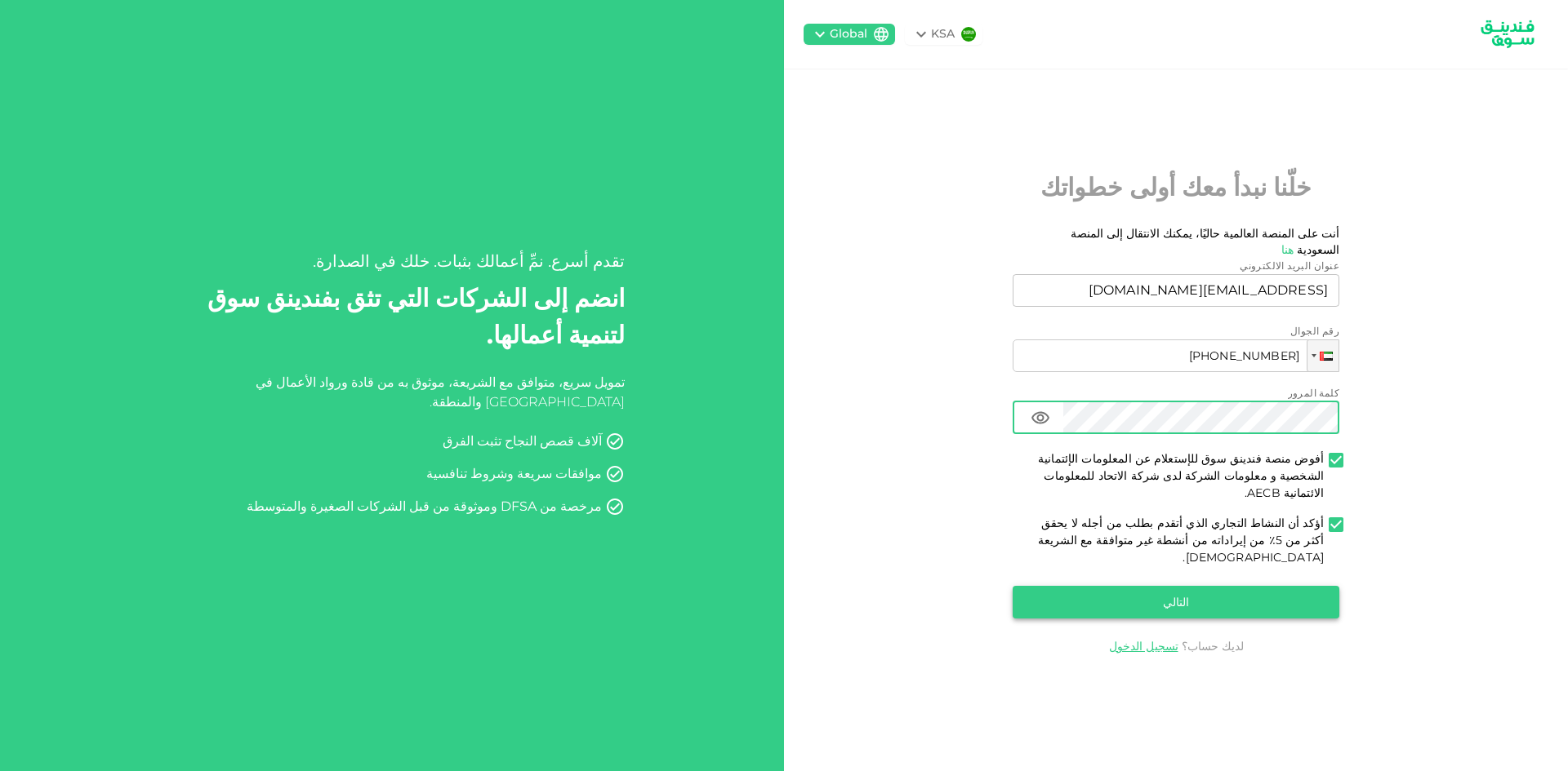
click at [1301, 585] on button "التالي" at bounding box center [1176, 602] width 327 height 33
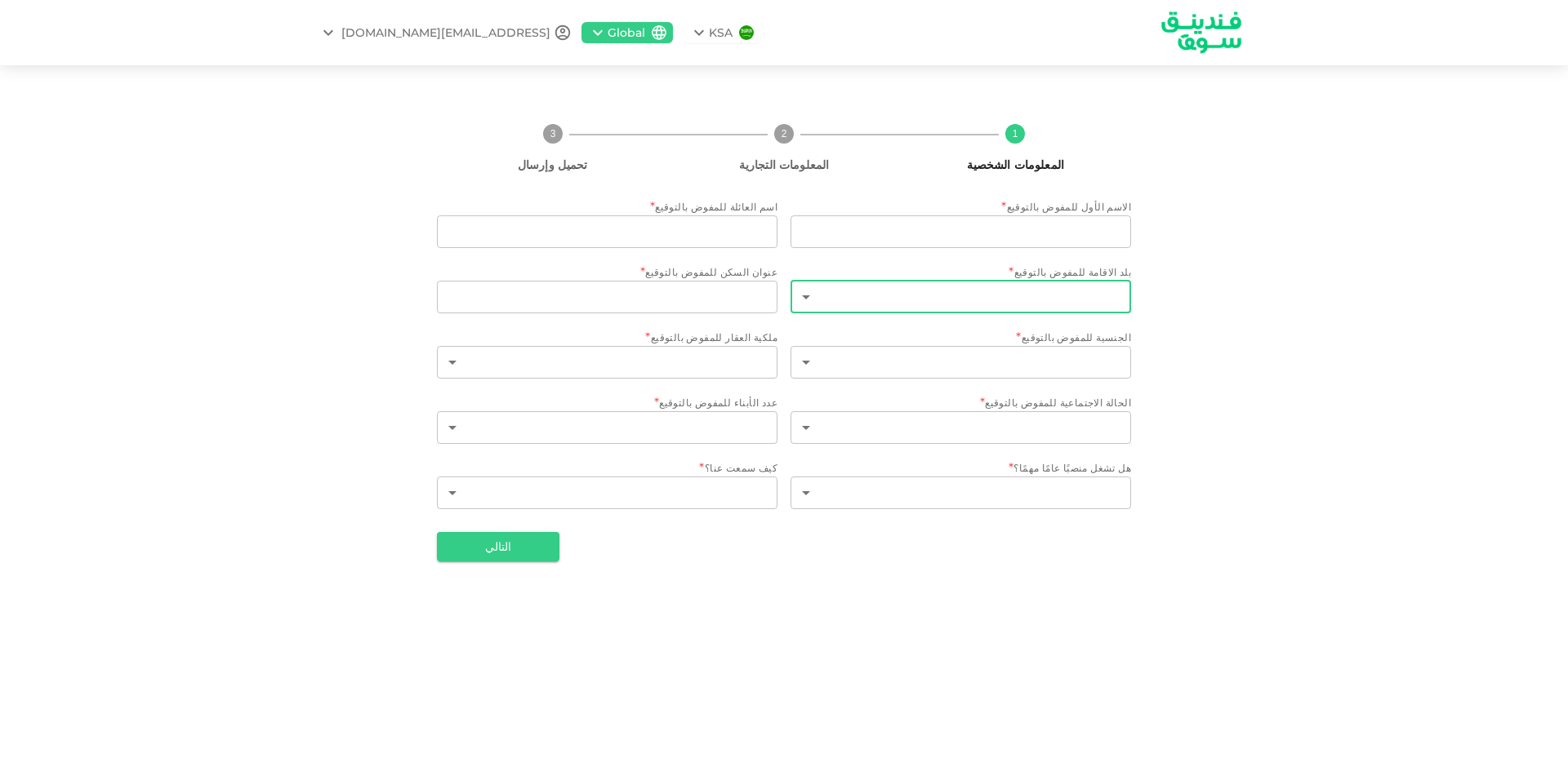
click at [1107, 291] on body "KSA Global [EMAIL_ADDRESS][DOMAIN_NAME] 1 المعلومات الشخصية 2 المعلومات التجاري…" at bounding box center [784, 386] width 1568 height 771
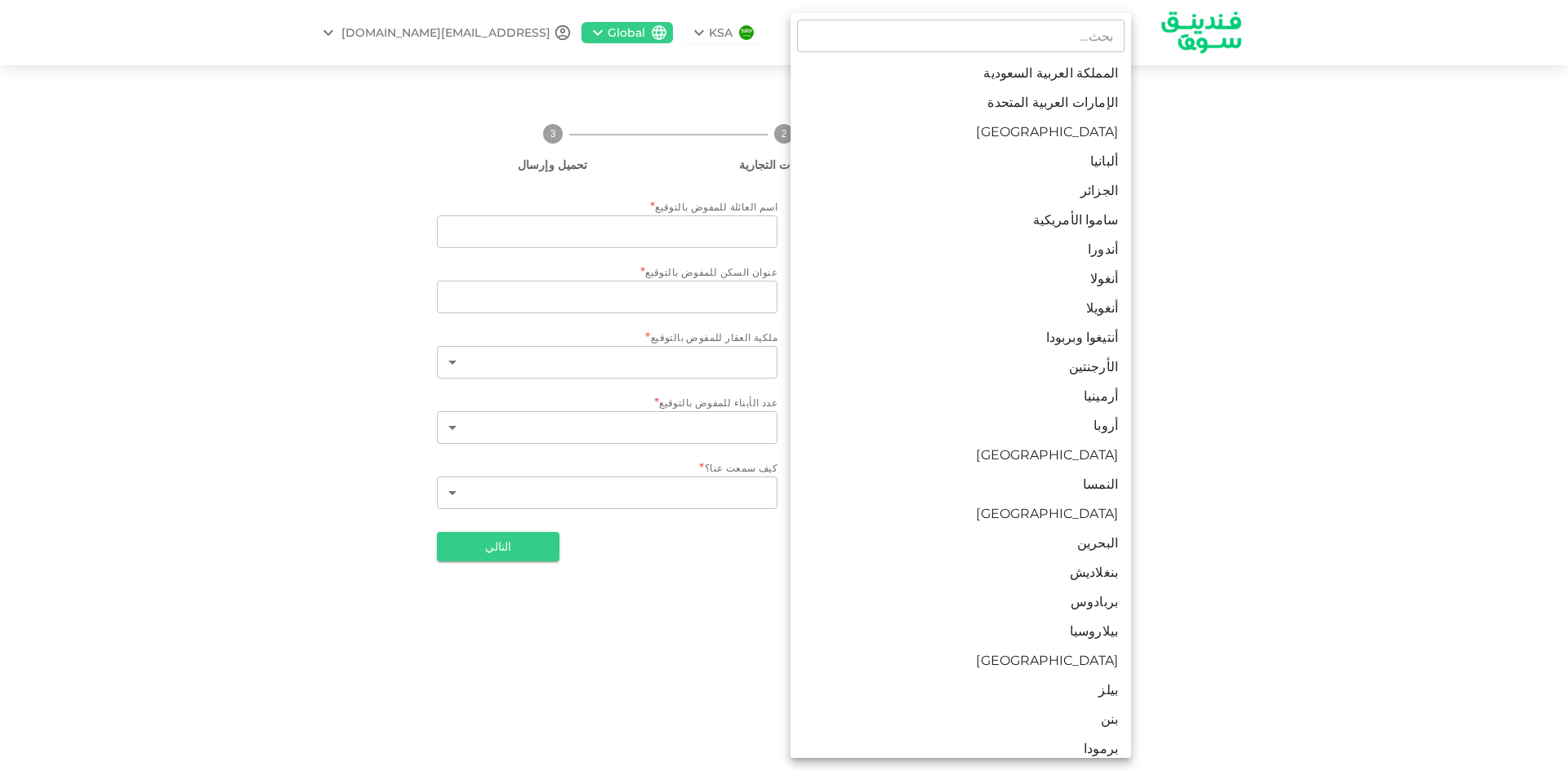
click at [1233, 277] on div at bounding box center [784, 386] width 1568 height 771
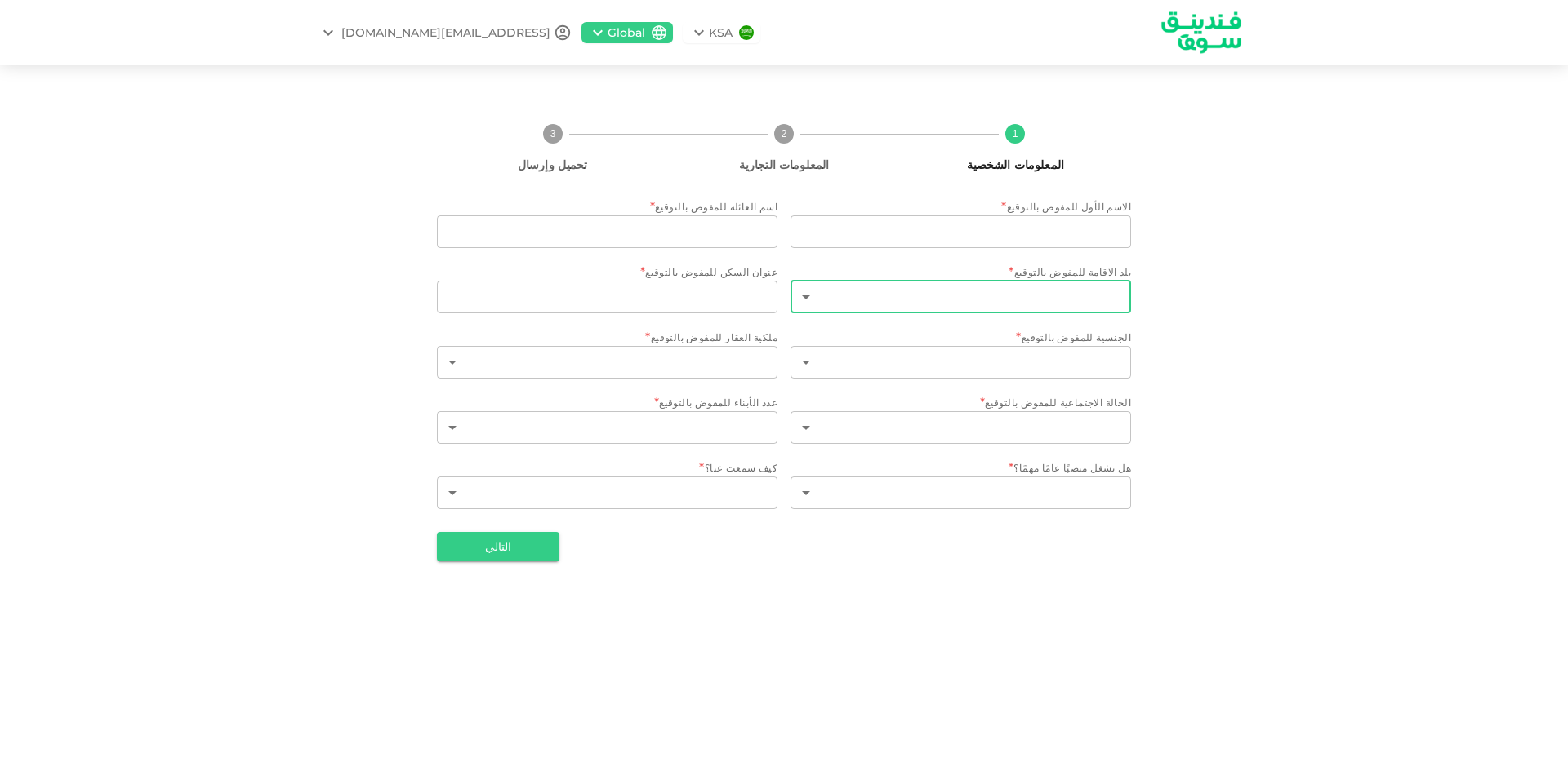
click at [682, 38] on div "KSA" at bounding box center [721, 33] width 77 height 21
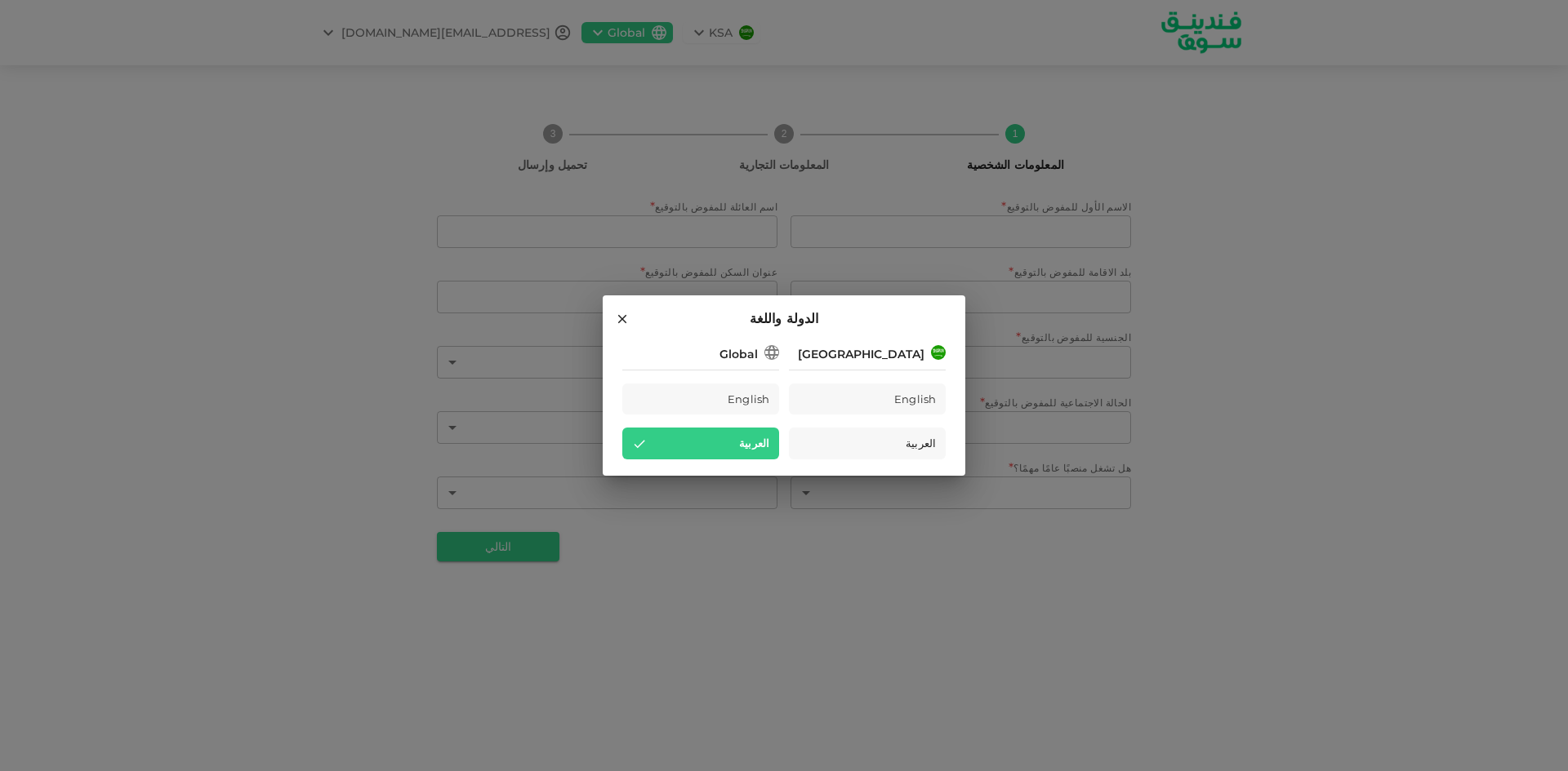
click at [1293, 208] on div "الدولة واللغة Saudi Arabia English العربية Global English العربية" at bounding box center [784, 386] width 1568 height 771
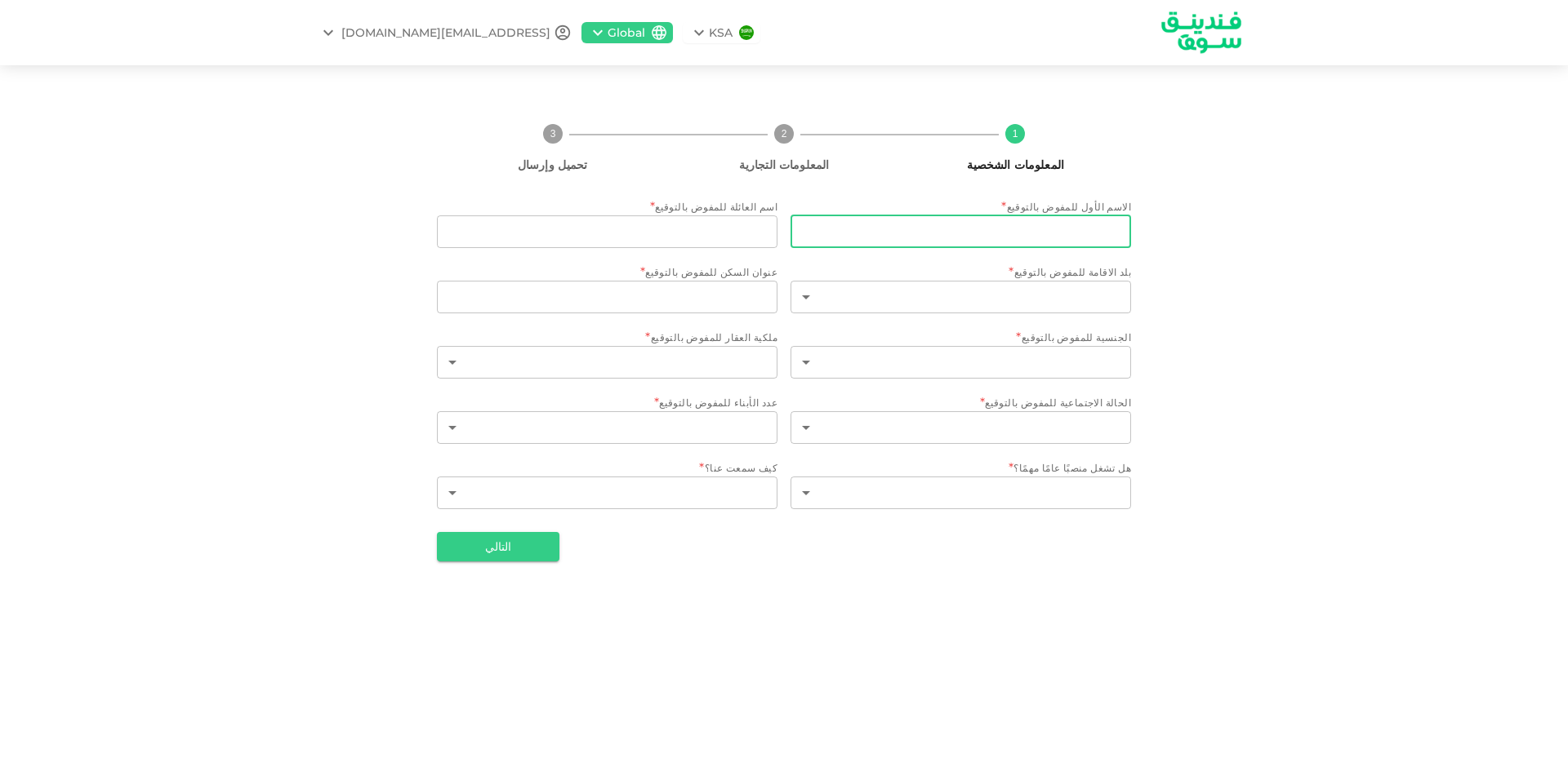
click at [1098, 231] on input "الاسم الأول للمفوض بالتوقيع" at bounding box center [961, 232] width 340 height 33
type input "GAMIL"
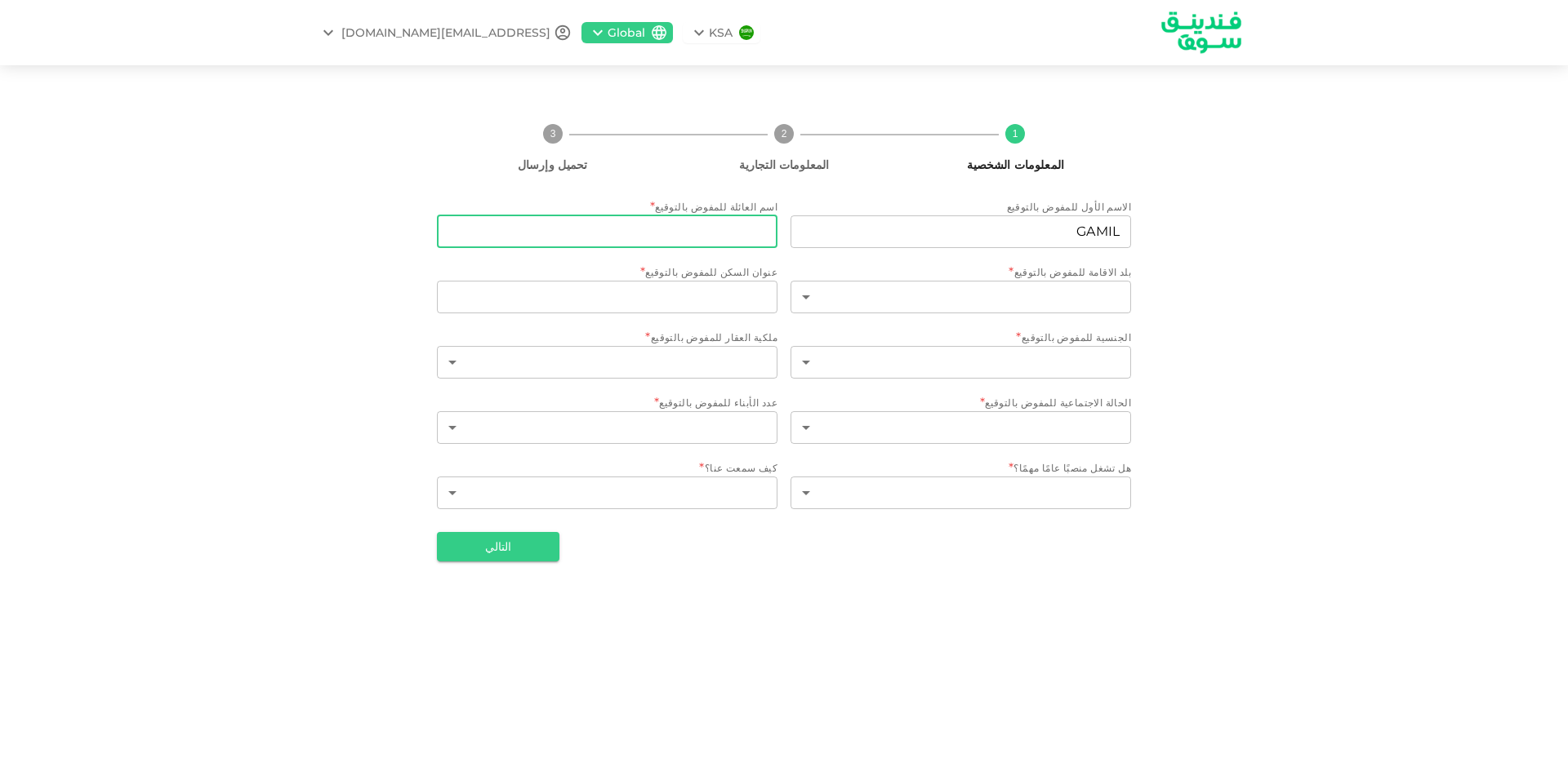
click at [740, 239] on input "اسم العائلة للمفوض بالتوقيع" at bounding box center [607, 232] width 340 height 33
type input "FAWZY"
click at [1033, 288] on body "KSA Global [EMAIL_ADDRESS][DOMAIN_NAME] 1 المعلومات الشخصية 2 المعلومات التجاري…" at bounding box center [784, 386] width 1568 height 771
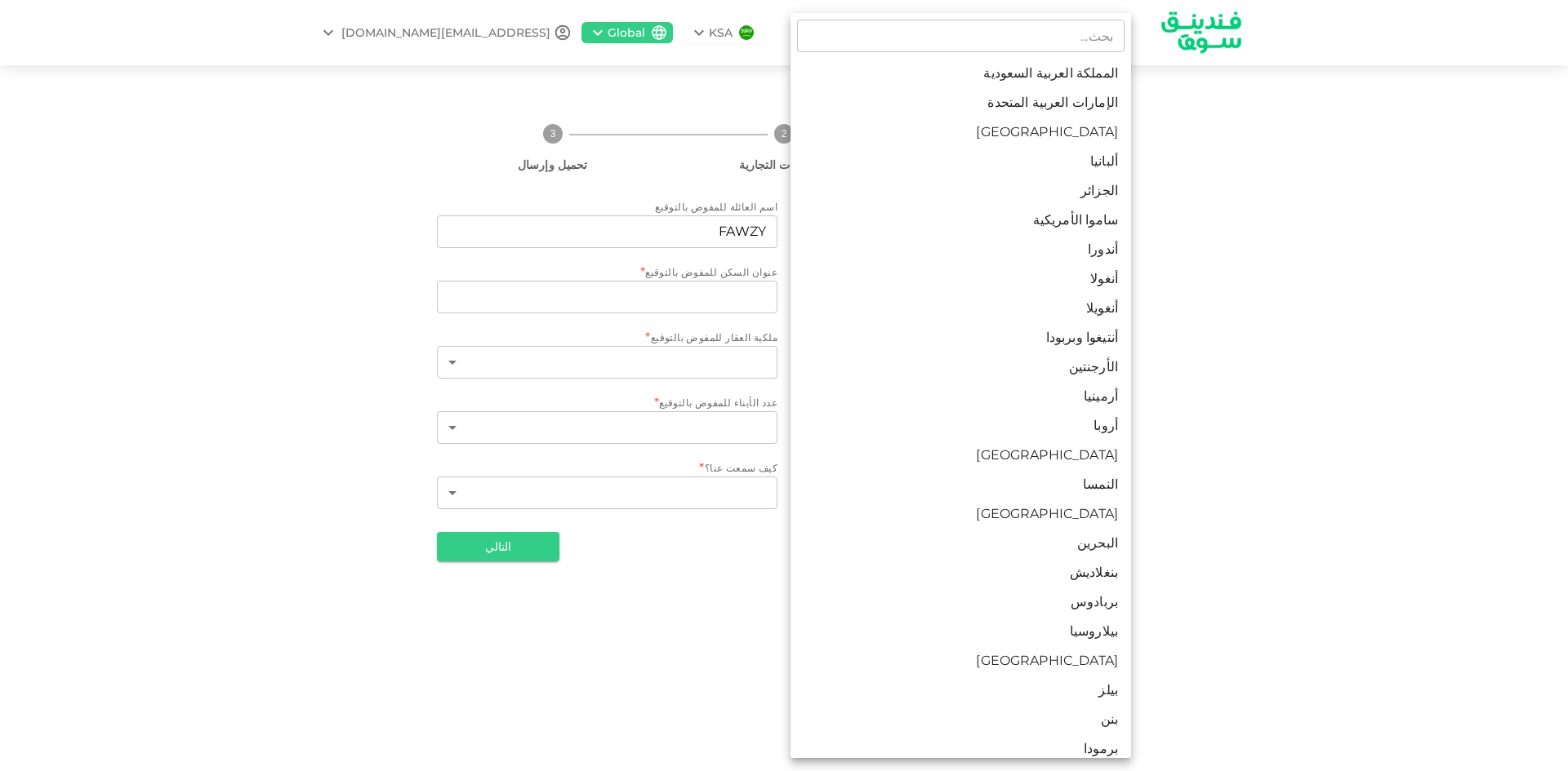
click at [1228, 199] on div at bounding box center [784, 386] width 1568 height 771
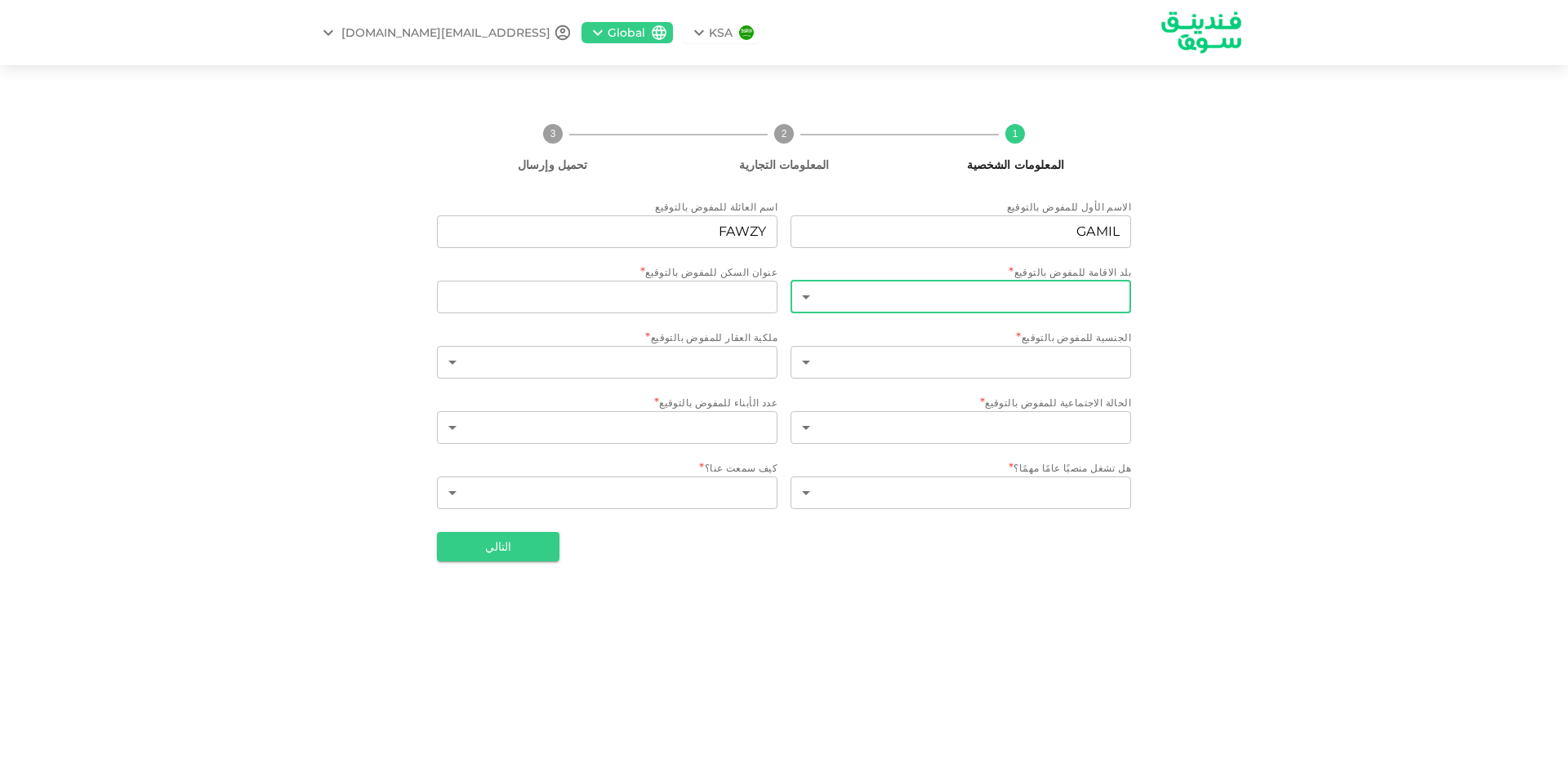
click at [1115, 289] on body "KSA Global [EMAIL_ADDRESS][DOMAIN_NAME] 1 المعلومات الشخصية 2 المعلومات التجاري…" at bounding box center [784, 386] width 1568 height 771
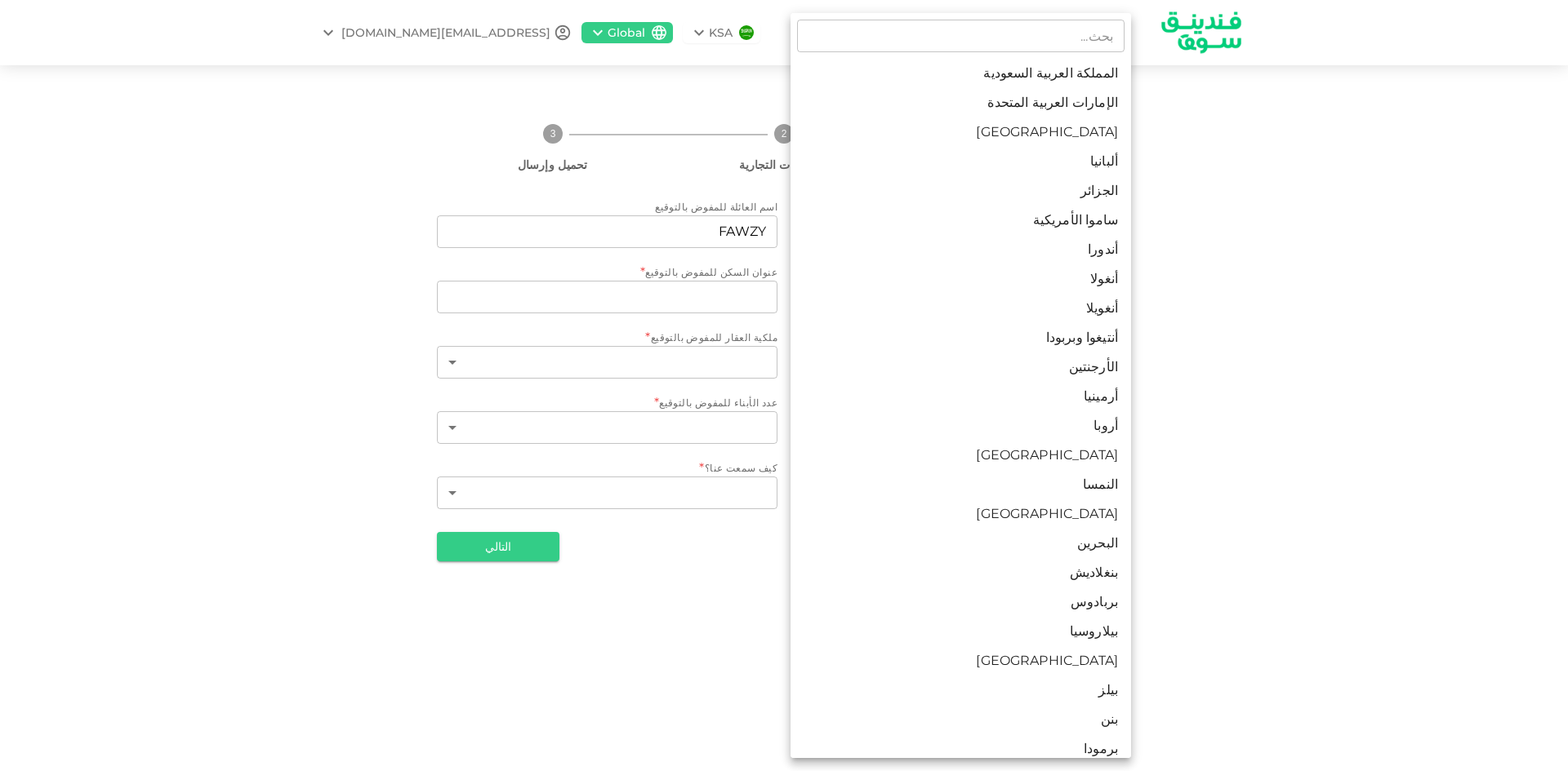
click at [1046, 93] on li "الإمارات العربية المتحدة" at bounding box center [961, 102] width 340 height 29
type input "2"
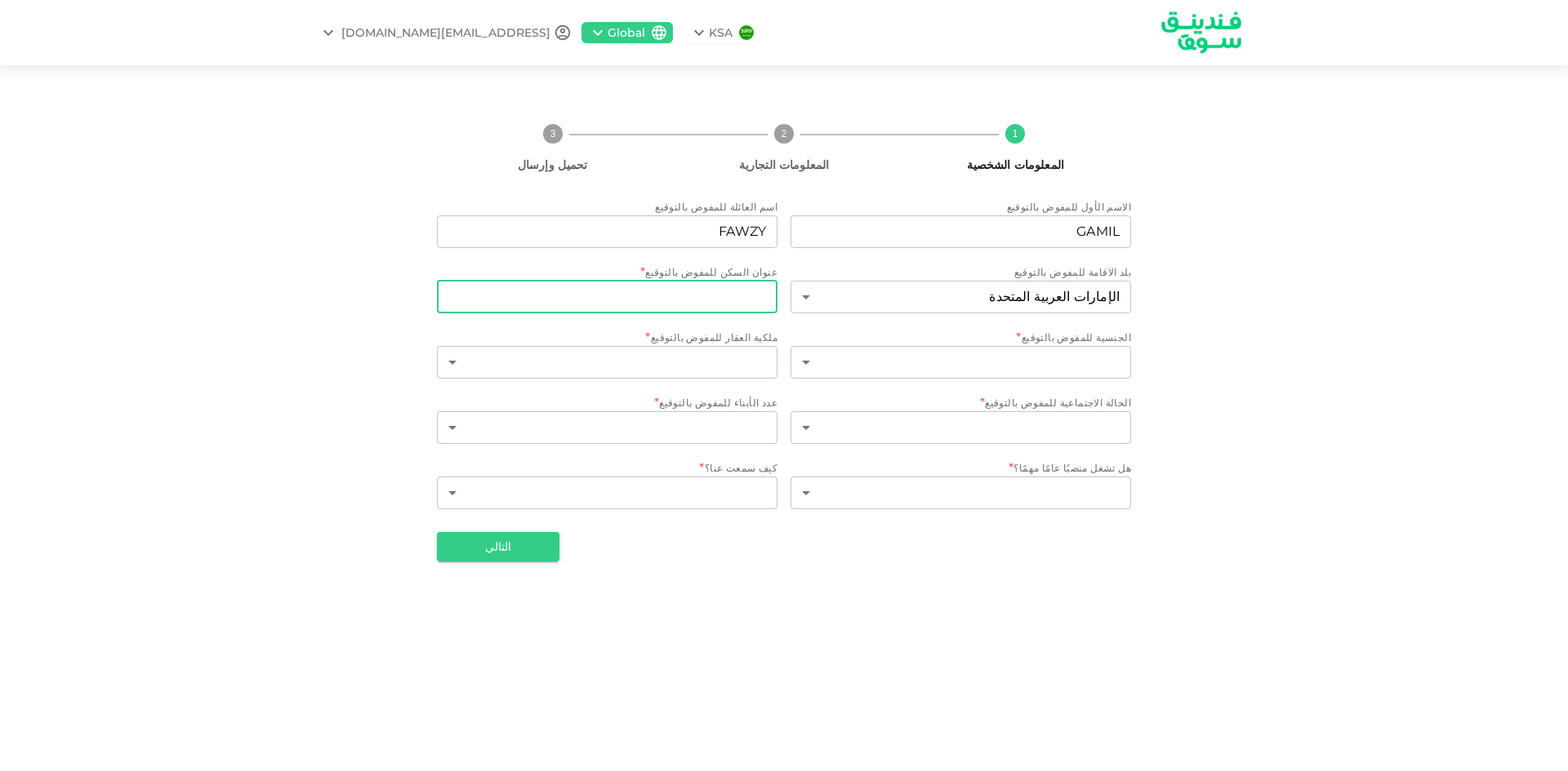
click at [723, 304] on input "عنوان السكن للمفوض بالتوقيع" at bounding box center [607, 298] width 340 height 33
type input "[GEOGRAPHIC_DATA]"
click at [1064, 358] on body "KSA Global [EMAIL_ADDRESS][DOMAIN_NAME] 1 المعلومات الشخصية 2 المعلومات التجاري…" at bounding box center [784, 386] width 1568 height 771
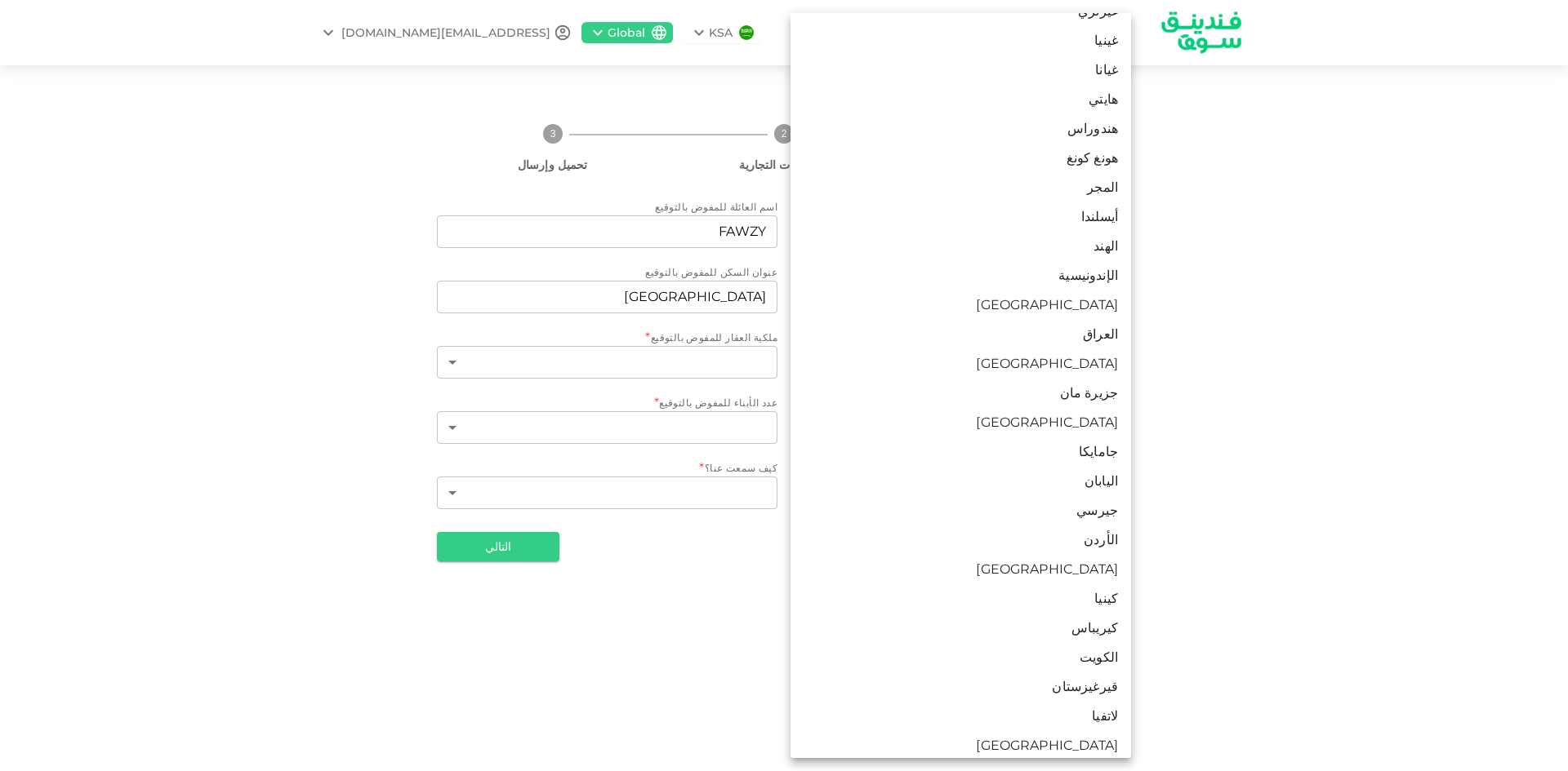
scroll to position [2215, 0]
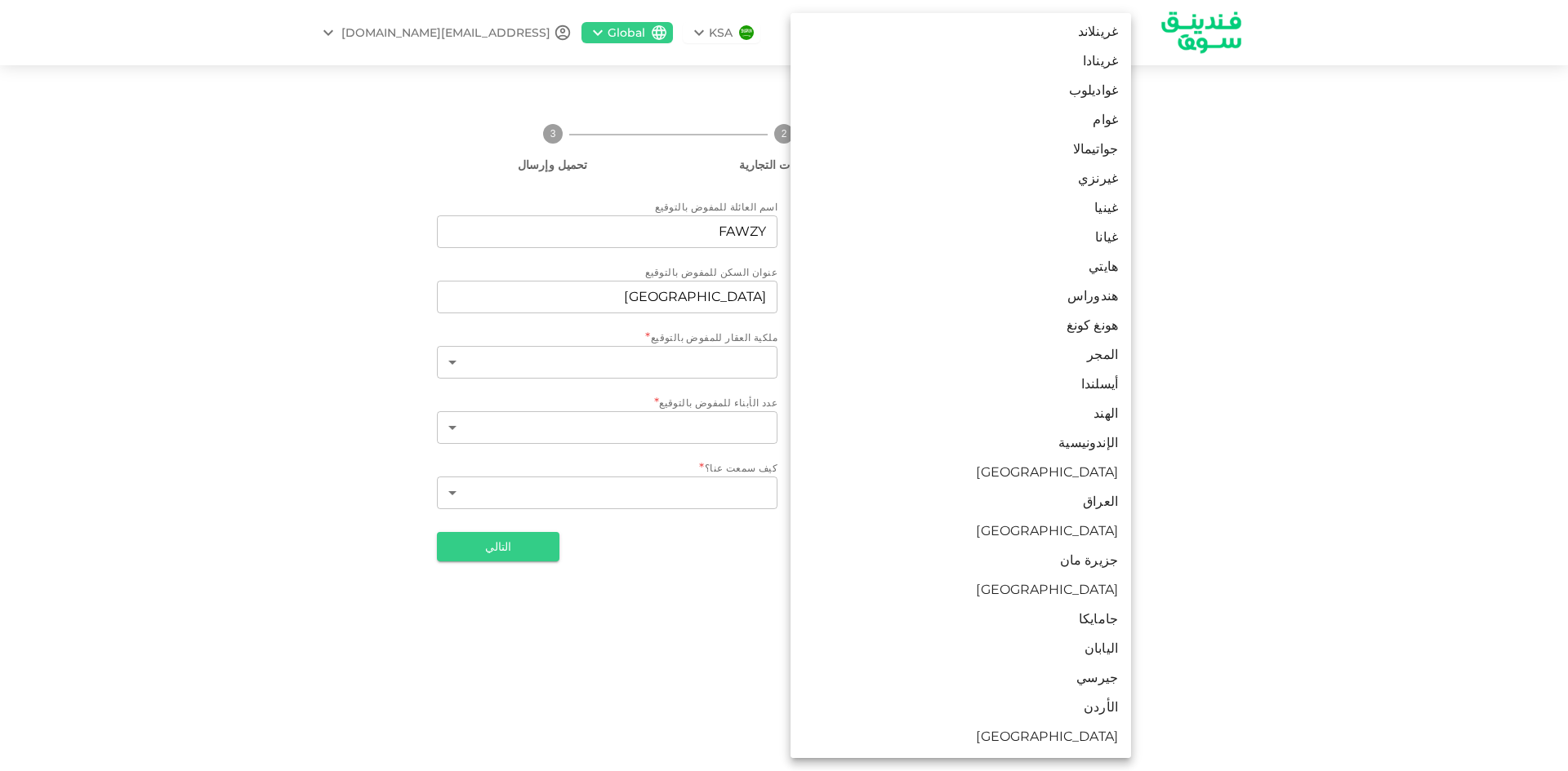
drag, startPoint x: 1090, startPoint y: 256, endPoint x: 1123, endPoint y: 219, distance: 49.6
click at [1016, 253] on li "هايتي" at bounding box center [961, 267] width 340 height 29
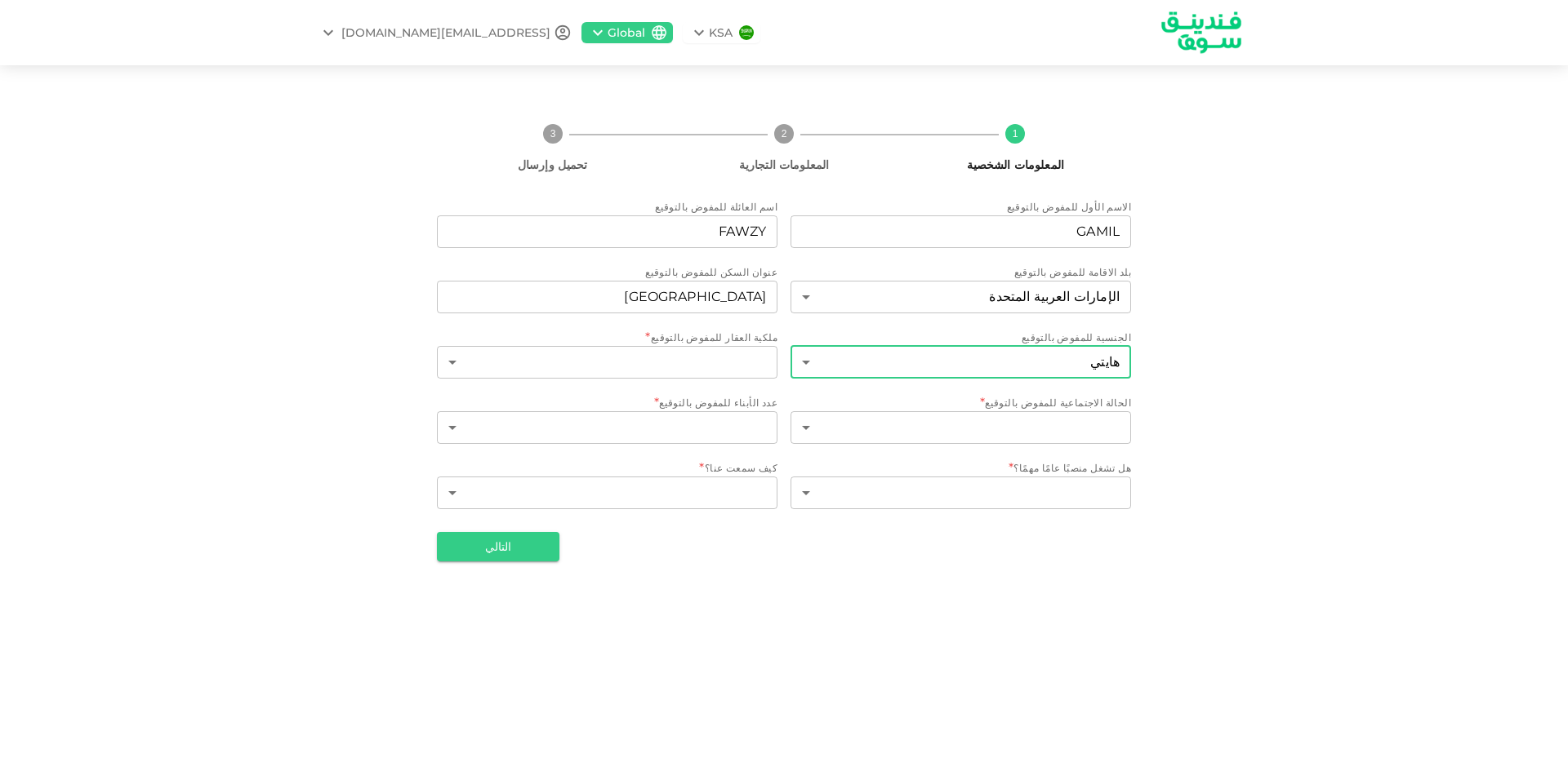
click at [1089, 360] on body "KSA Global [EMAIL_ADDRESS][DOMAIN_NAME] 1 المعلومات الشخصية 2 المعلومات التجاري…" at bounding box center [784, 386] width 1568 height 771
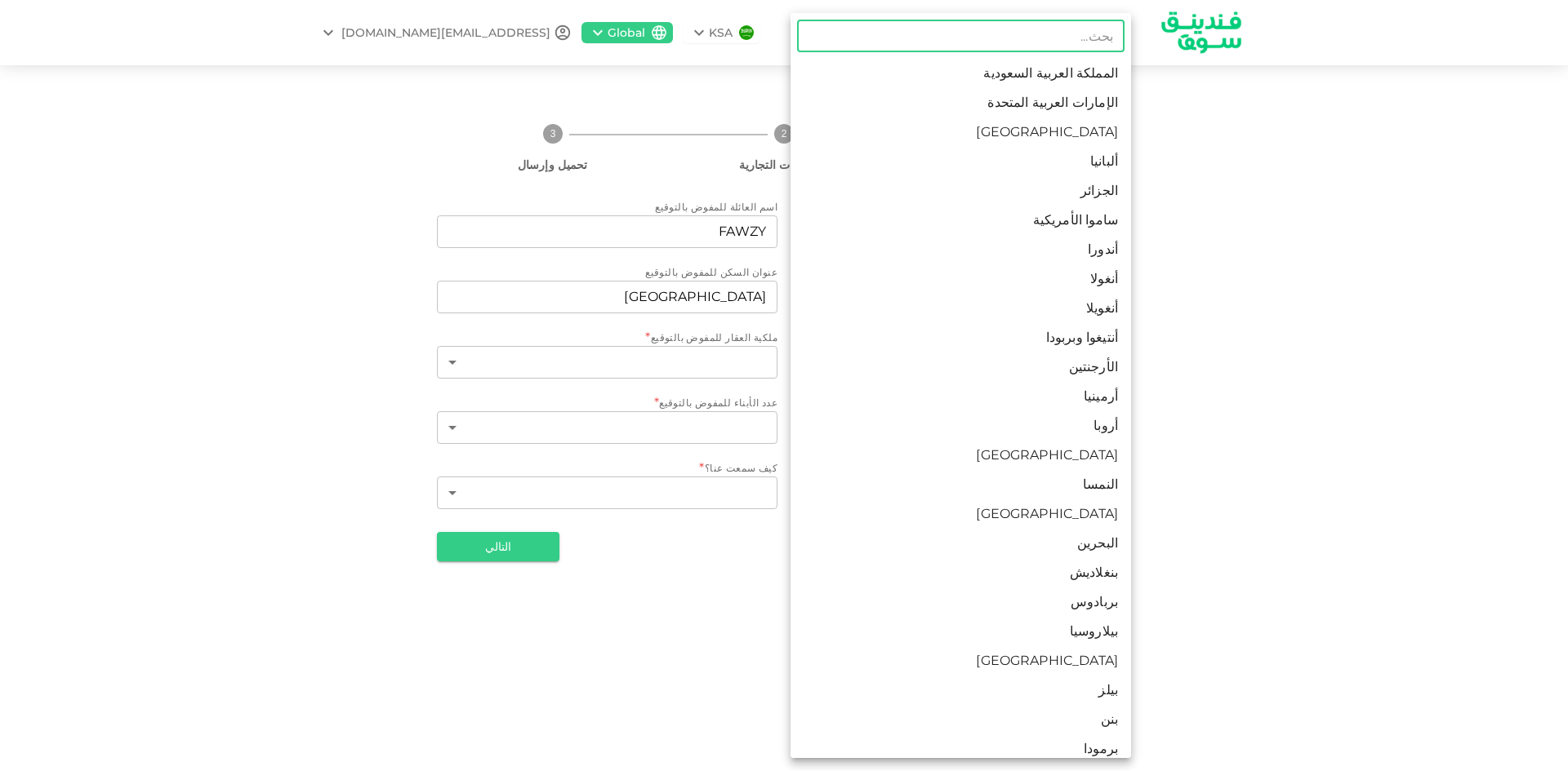
click at [1089, 102] on li "الإمارات العربية المتحدة" at bounding box center [961, 102] width 340 height 29
type input "2"
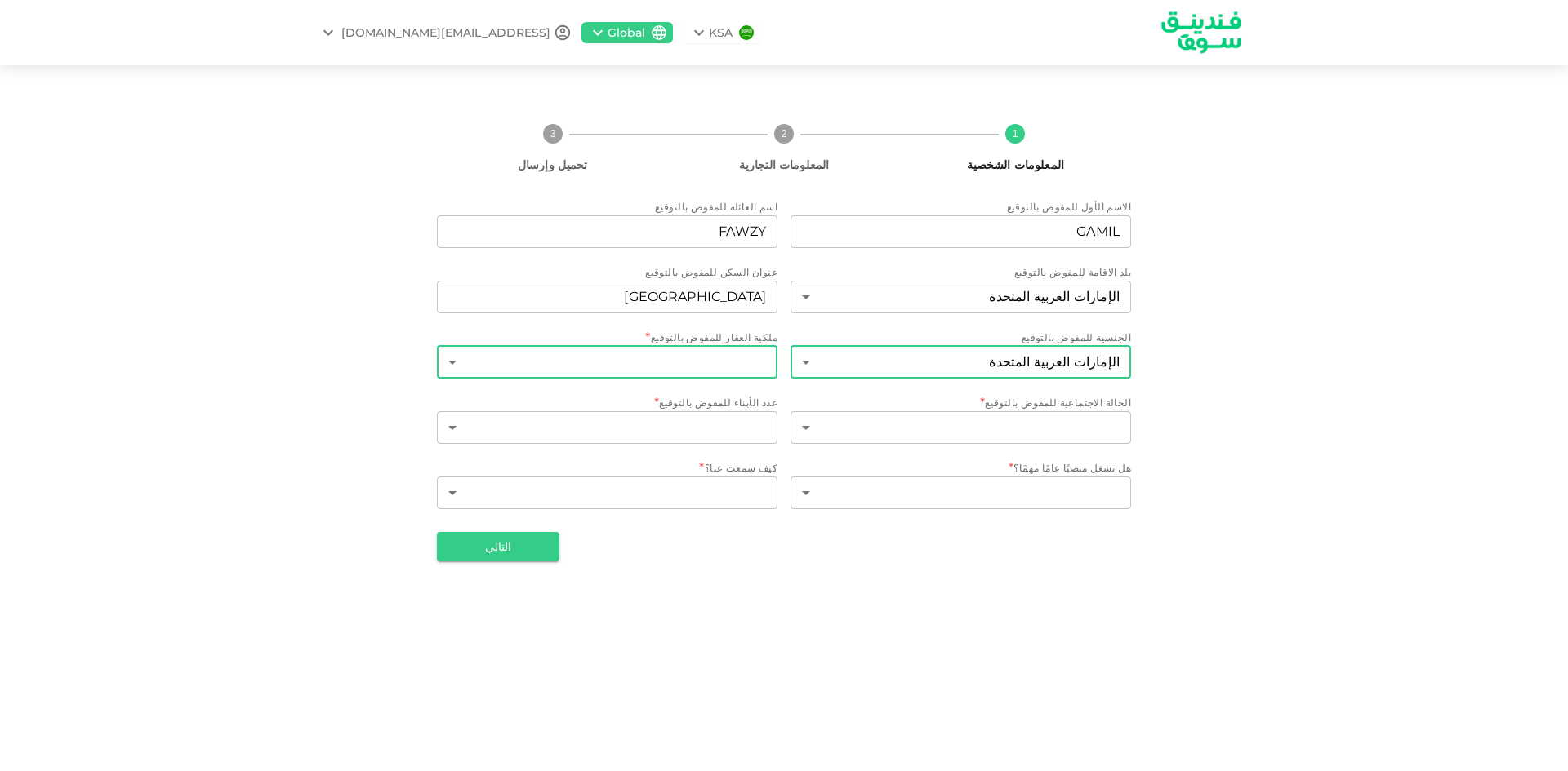
click at [730, 357] on body "KSA Global [EMAIL_ADDRESS][DOMAIN_NAME] 1 المعلومات الشخصية 2 المعلومات التجاري…" at bounding box center [784, 386] width 1568 height 771
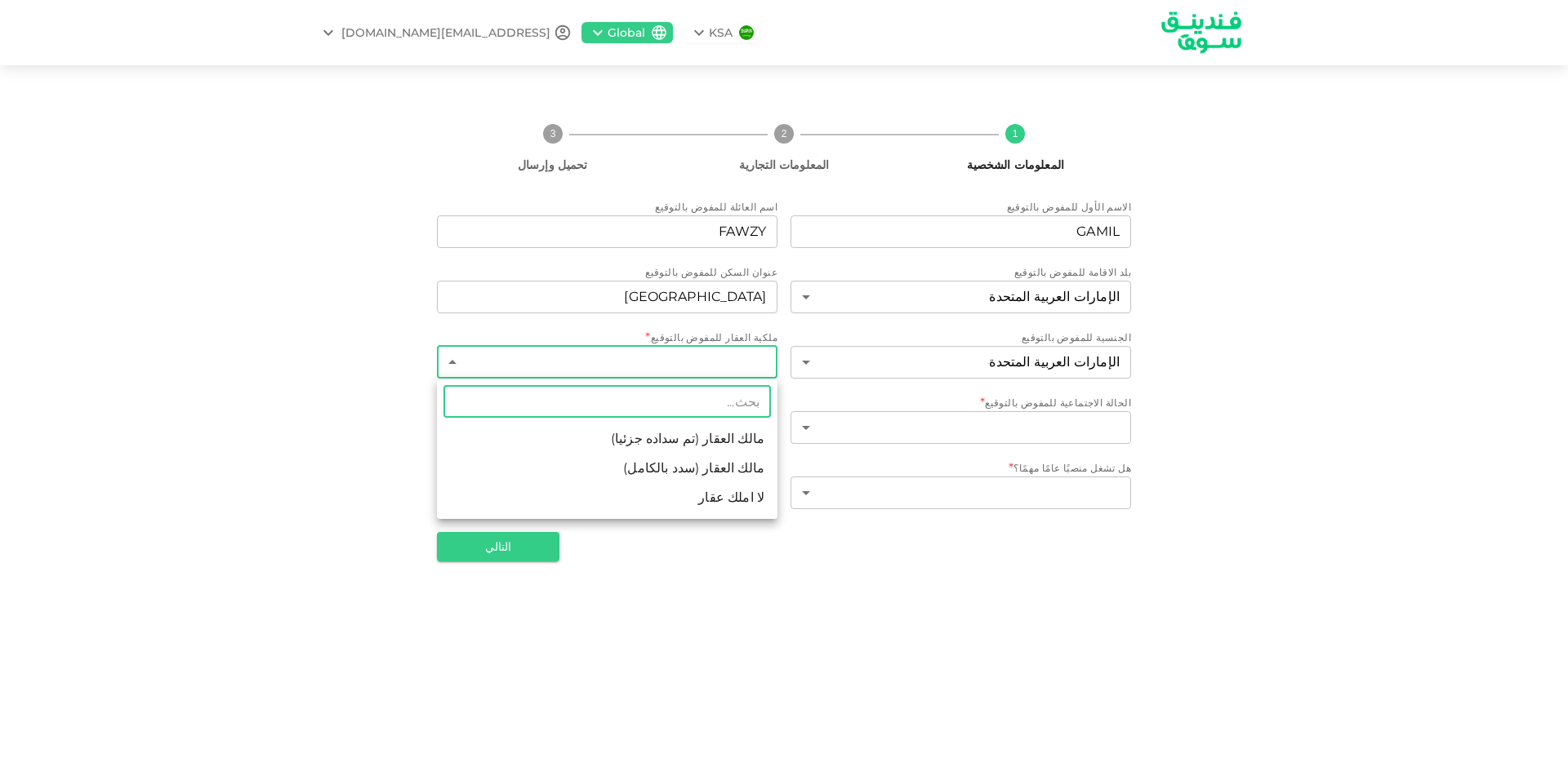
click at [751, 497] on li "لا املك عقار" at bounding box center [607, 498] width 340 height 29
type input "3"
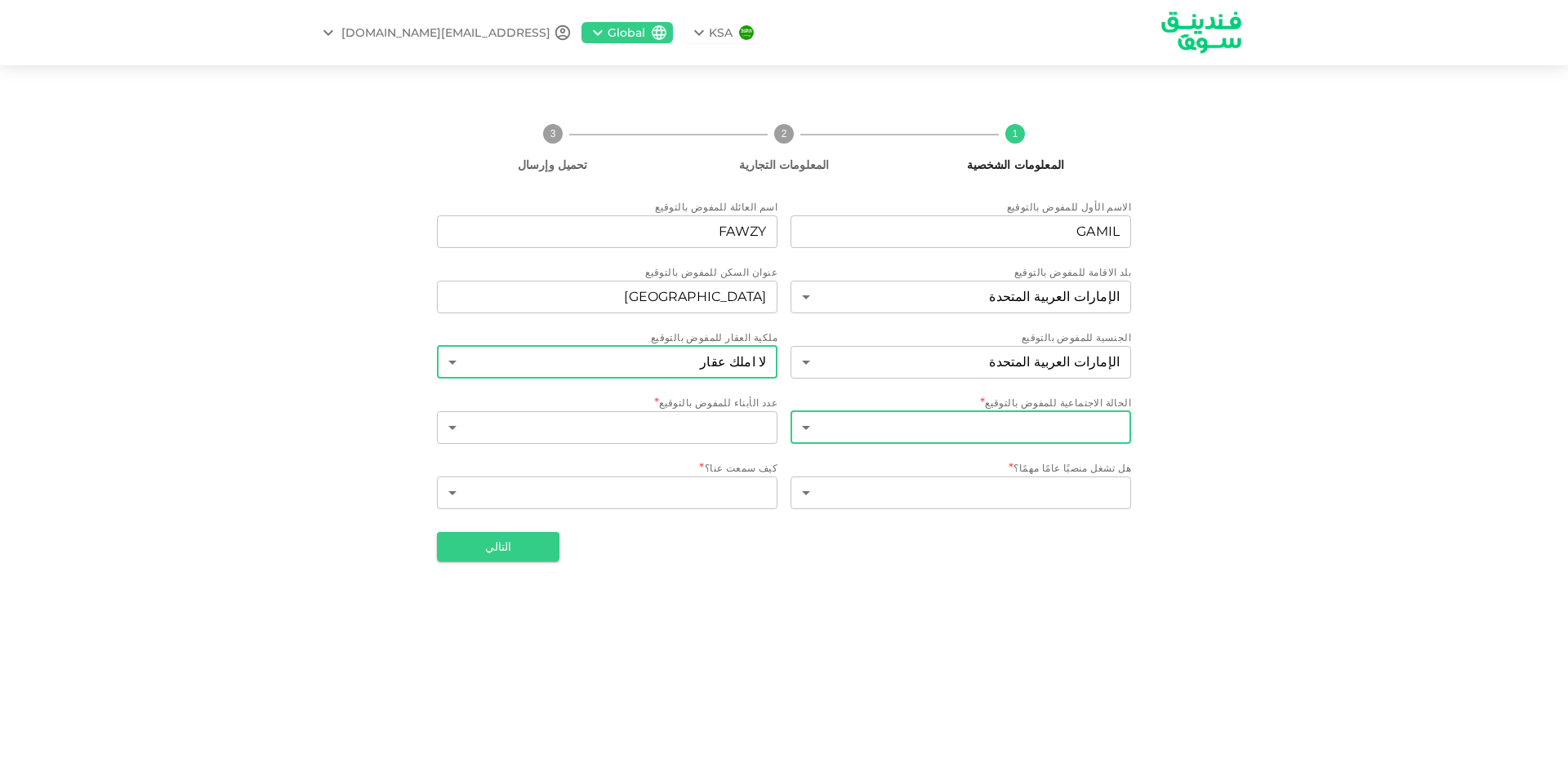
click at [1089, 426] on body "KSA Global [EMAIL_ADDRESS][DOMAIN_NAME] 1 المعلومات الشخصية 2 المعلومات التجاري…" at bounding box center [784, 386] width 1568 height 771
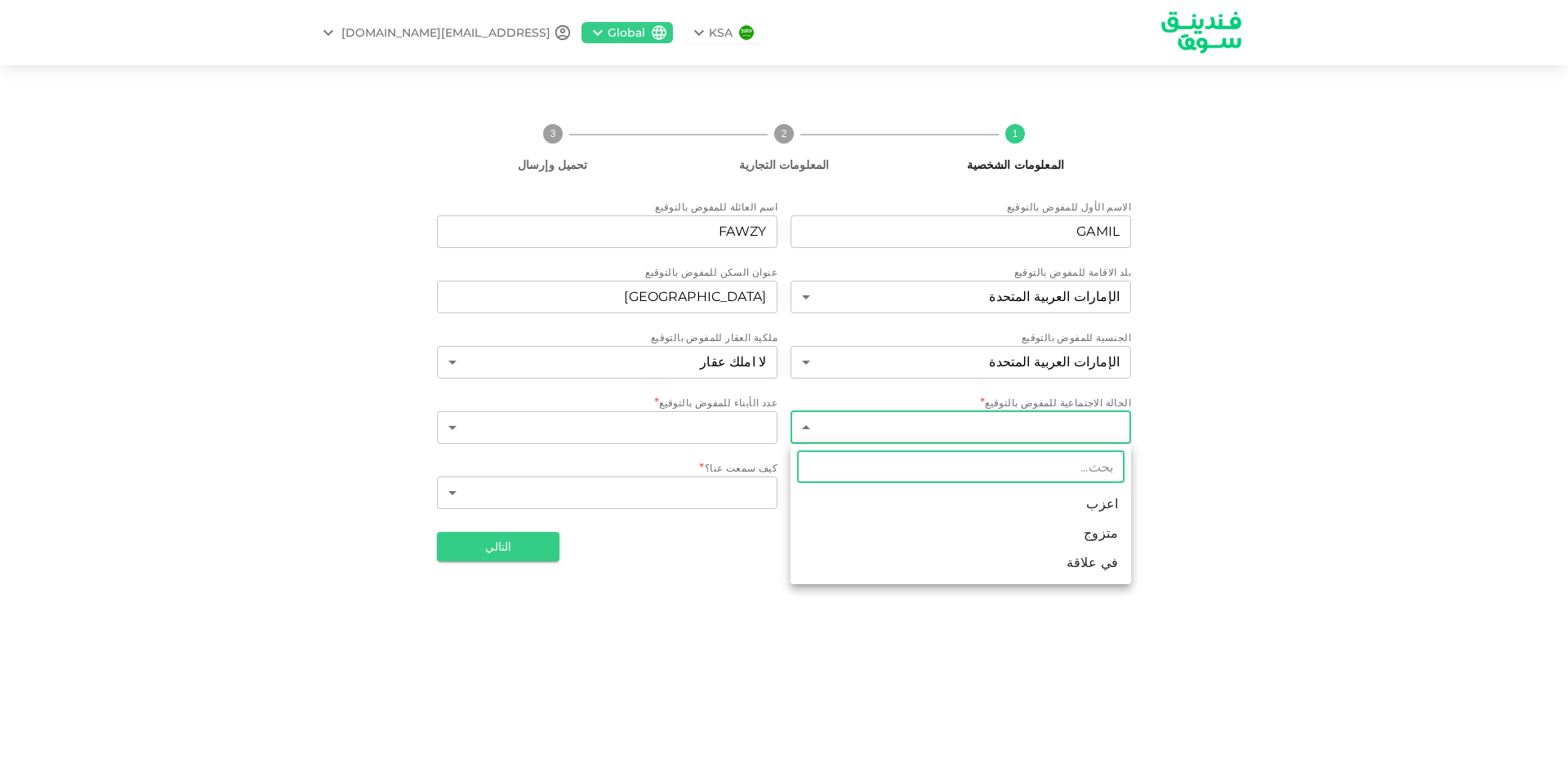
click at [1108, 506] on li "اعزب" at bounding box center [961, 504] width 340 height 29
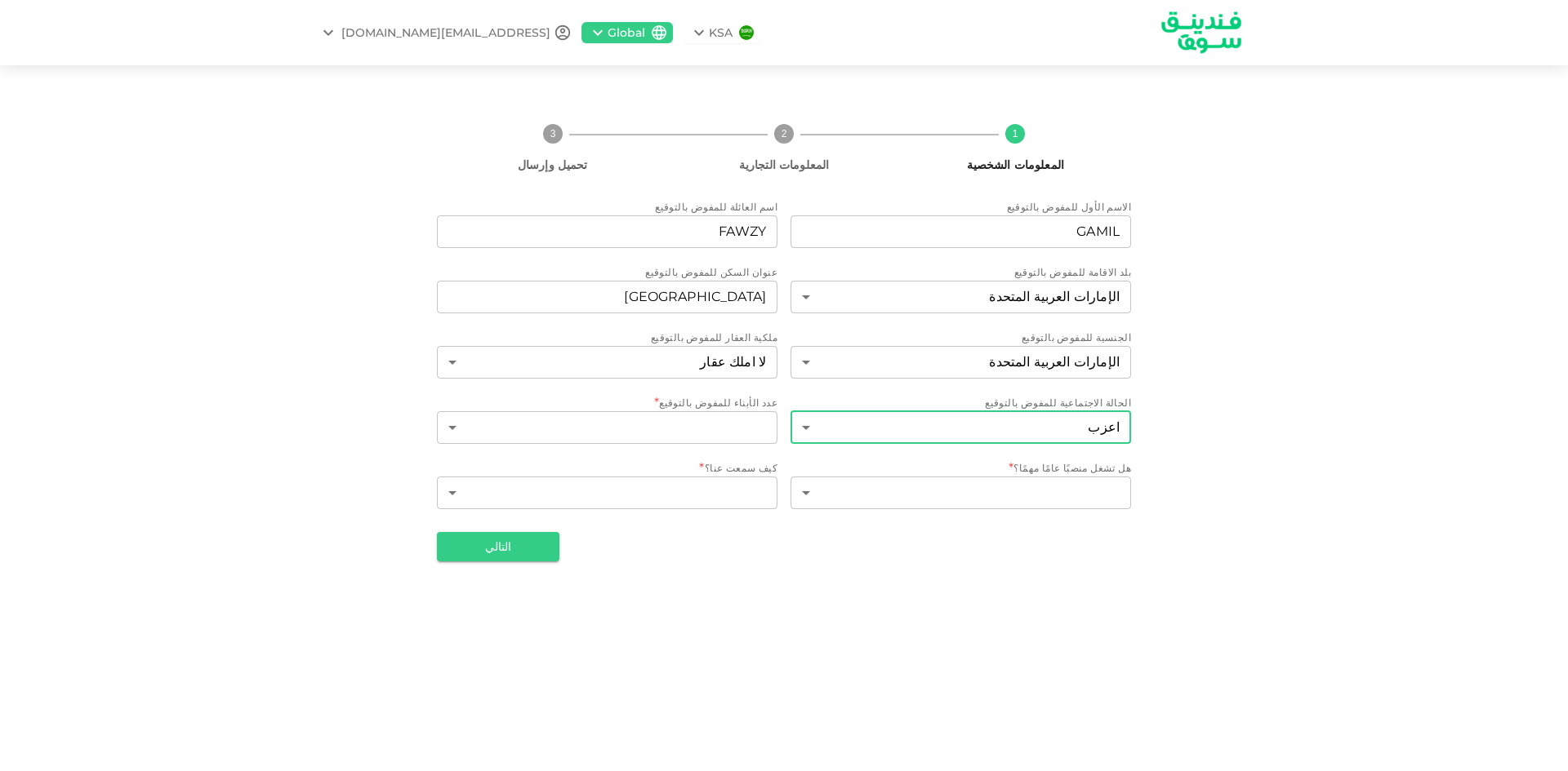
type input "1"
click at [739, 414] on body "KSA Global [EMAIL_ADDRESS][DOMAIN_NAME] 1 المعلومات الشخصية 2 المعلومات التجاري…" at bounding box center [784, 386] width 1568 height 771
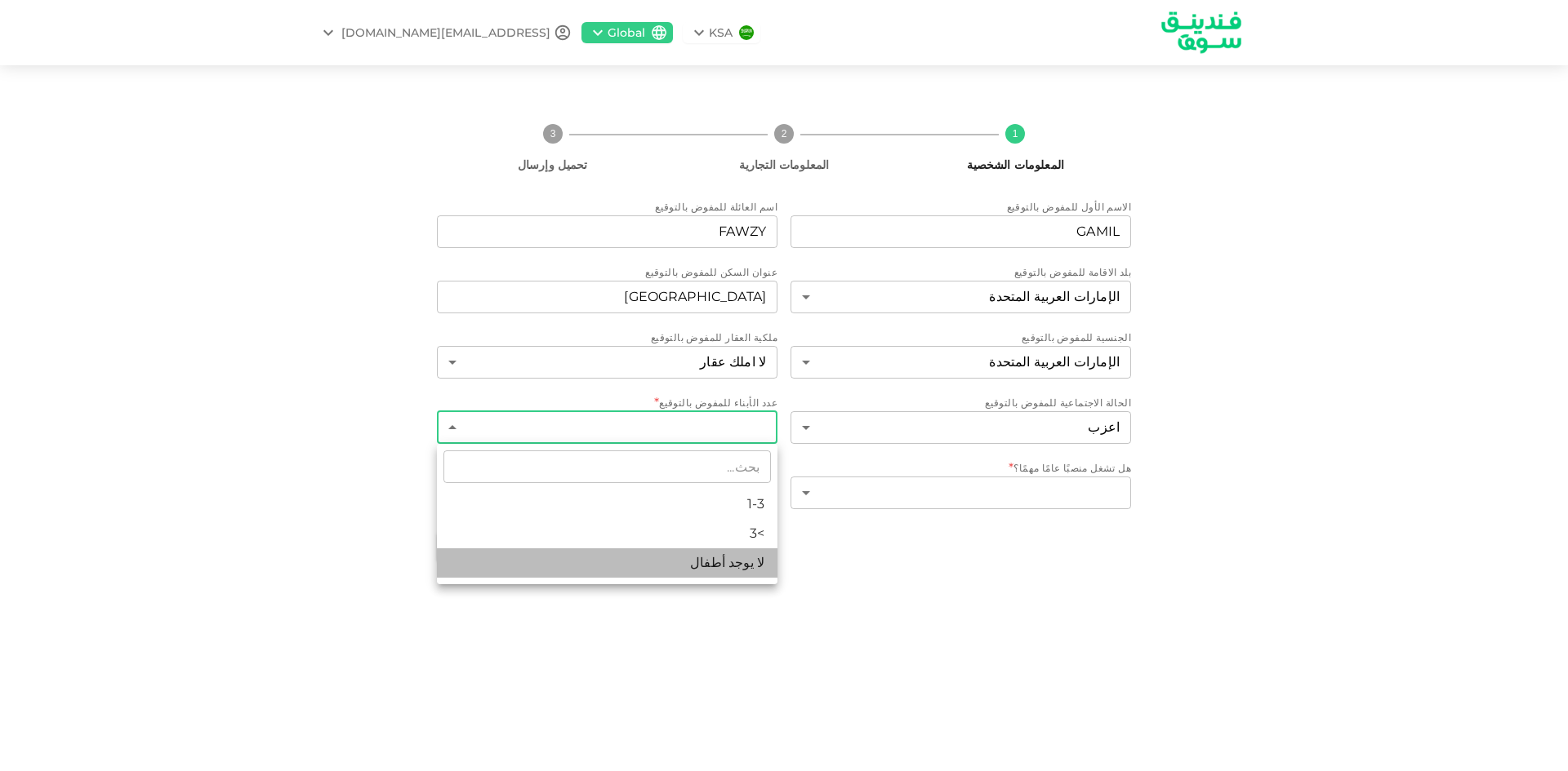
click at [753, 561] on li "لا يوجد أطفال" at bounding box center [607, 563] width 340 height 29
type input "3"
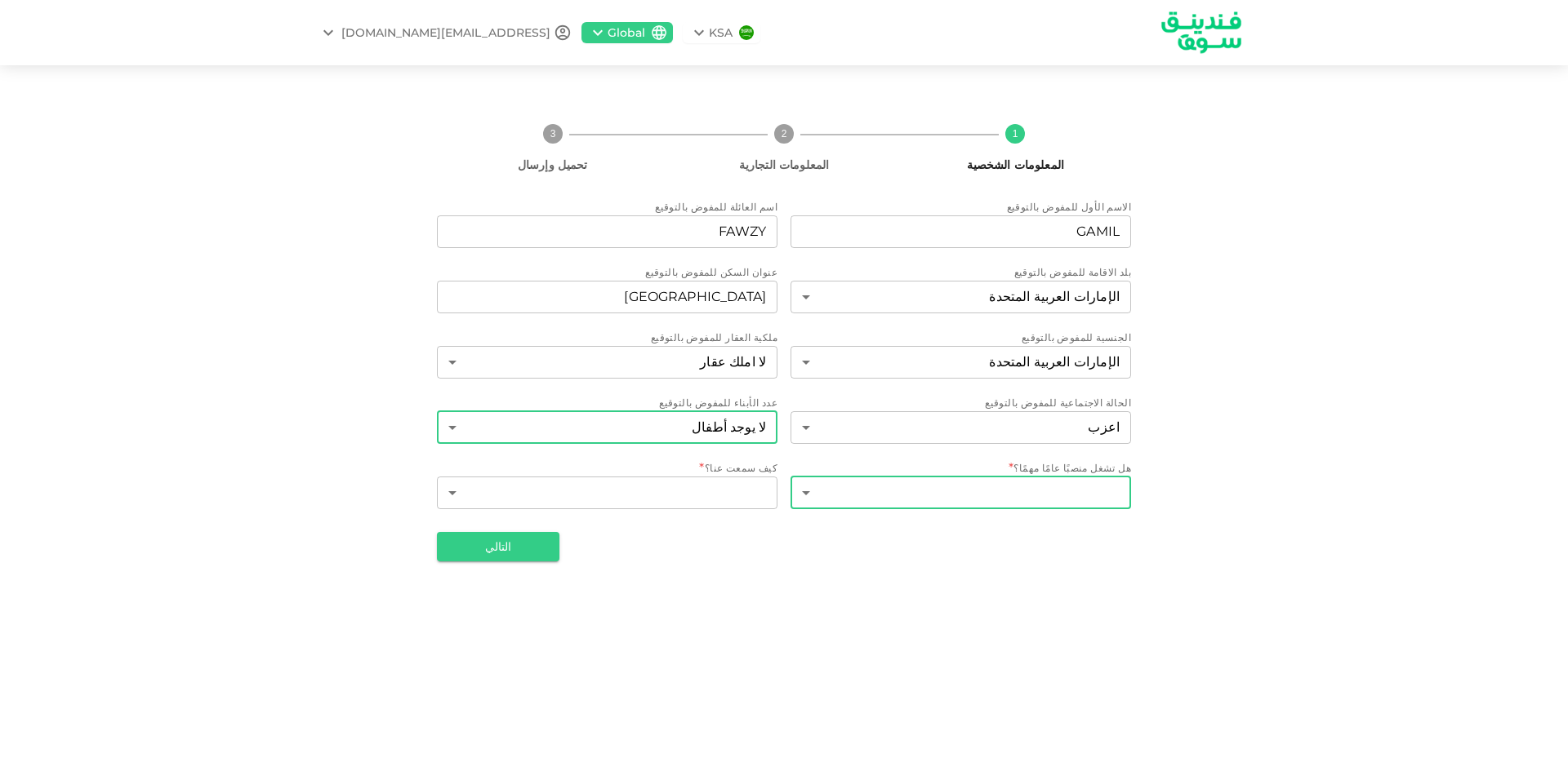
click at [1096, 493] on body "KSA Global [EMAIL_ADDRESS][DOMAIN_NAME] 1 المعلومات الشخصية 2 المعلومات التجاري…" at bounding box center [784, 386] width 1568 height 771
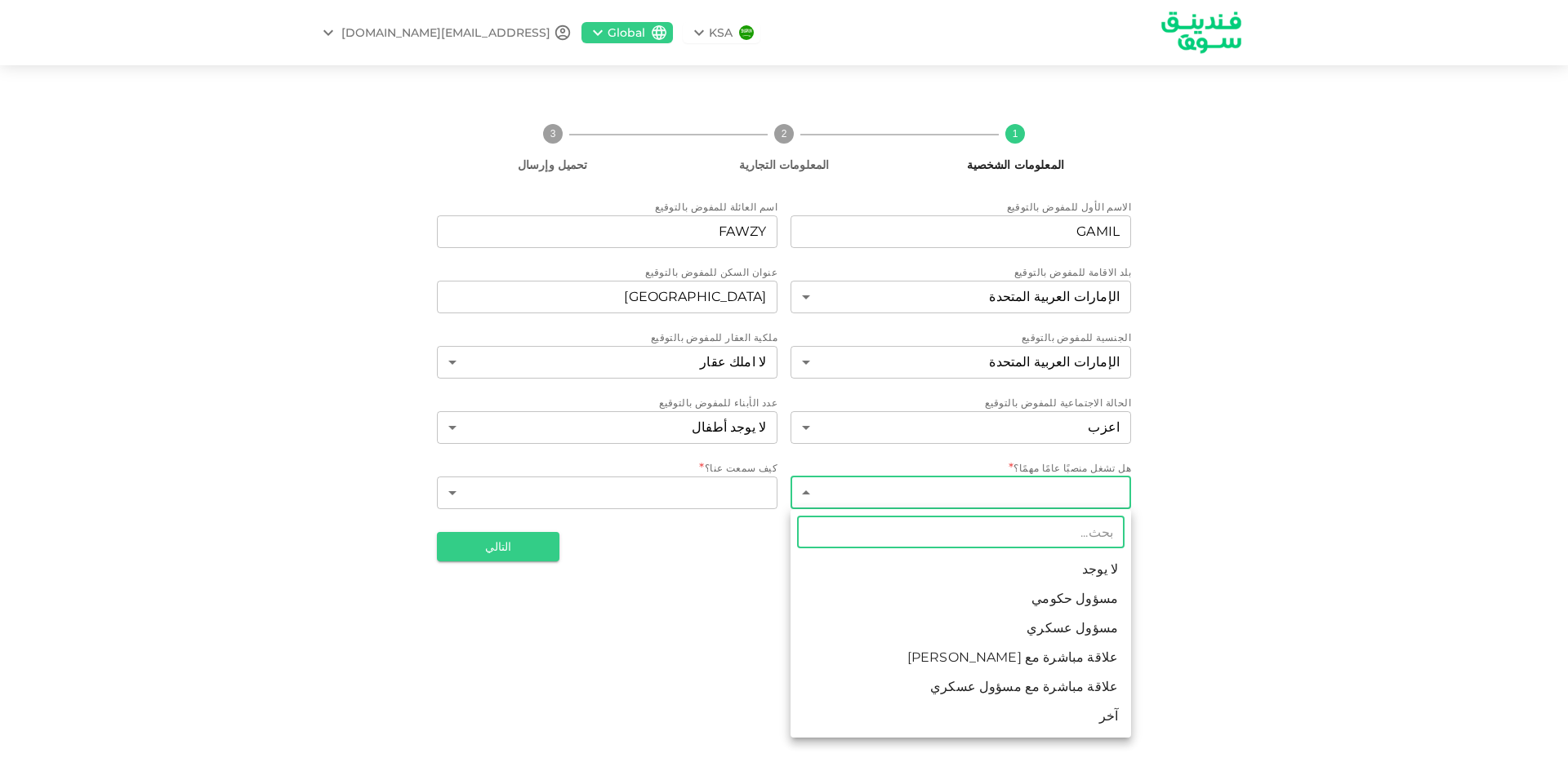
click at [1114, 717] on li "آخر" at bounding box center [961, 716] width 340 height 29
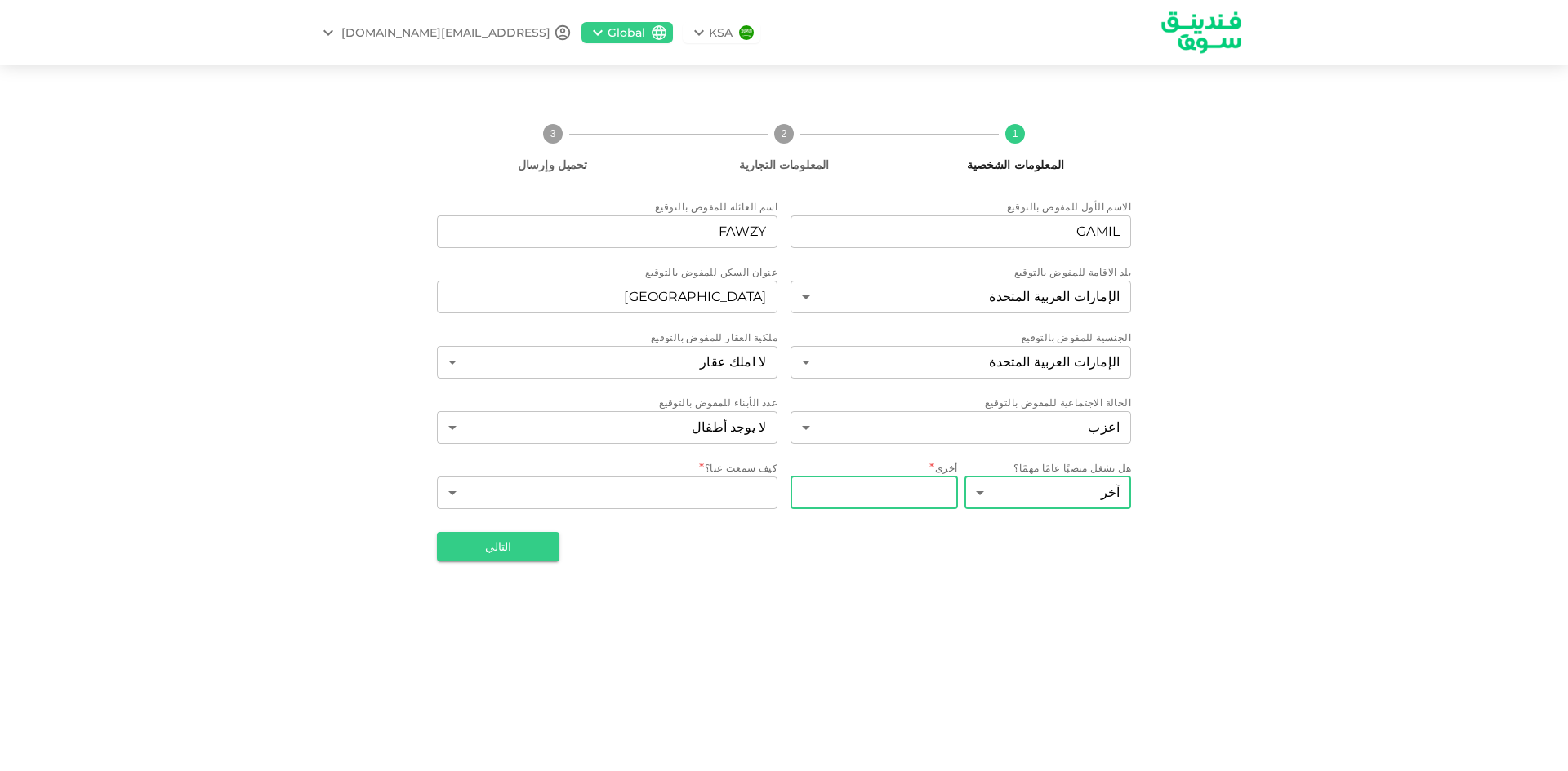
click at [929, 495] on input "أخرى" at bounding box center [874, 493] width 167 height 33
click at [1037, 493] on body "KSA Global [EMAIL_ADDRESS][DOMAIN_NAME] 1 المعلومات الشخصية 2 المعلومات التجاري…" at bounding box center [784, 386] width 1568 height 771
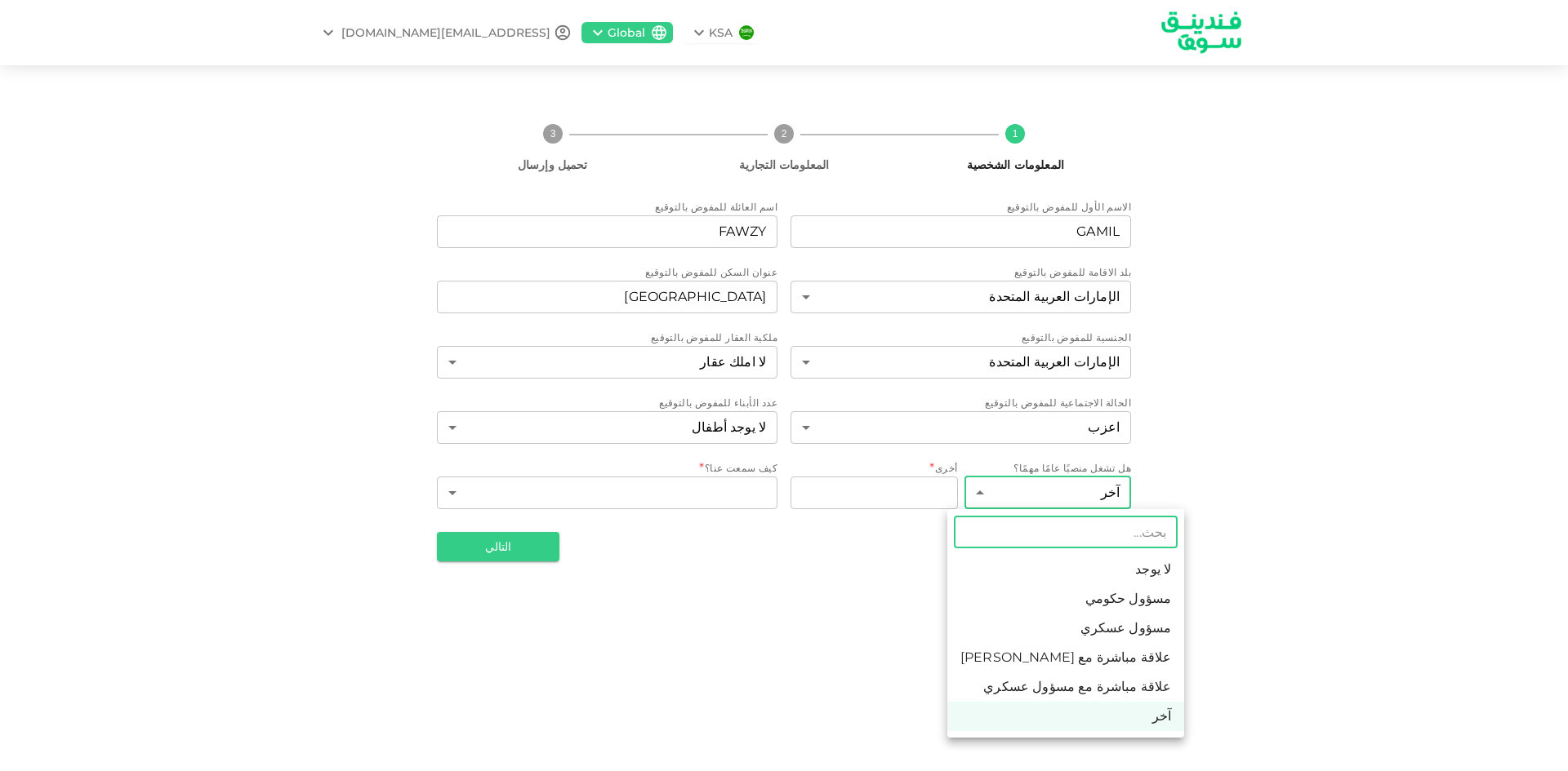
click at [1126, 570] on li "لا يوجد" at bounding box center [1065, 569] width 237 height 29
type input "1"
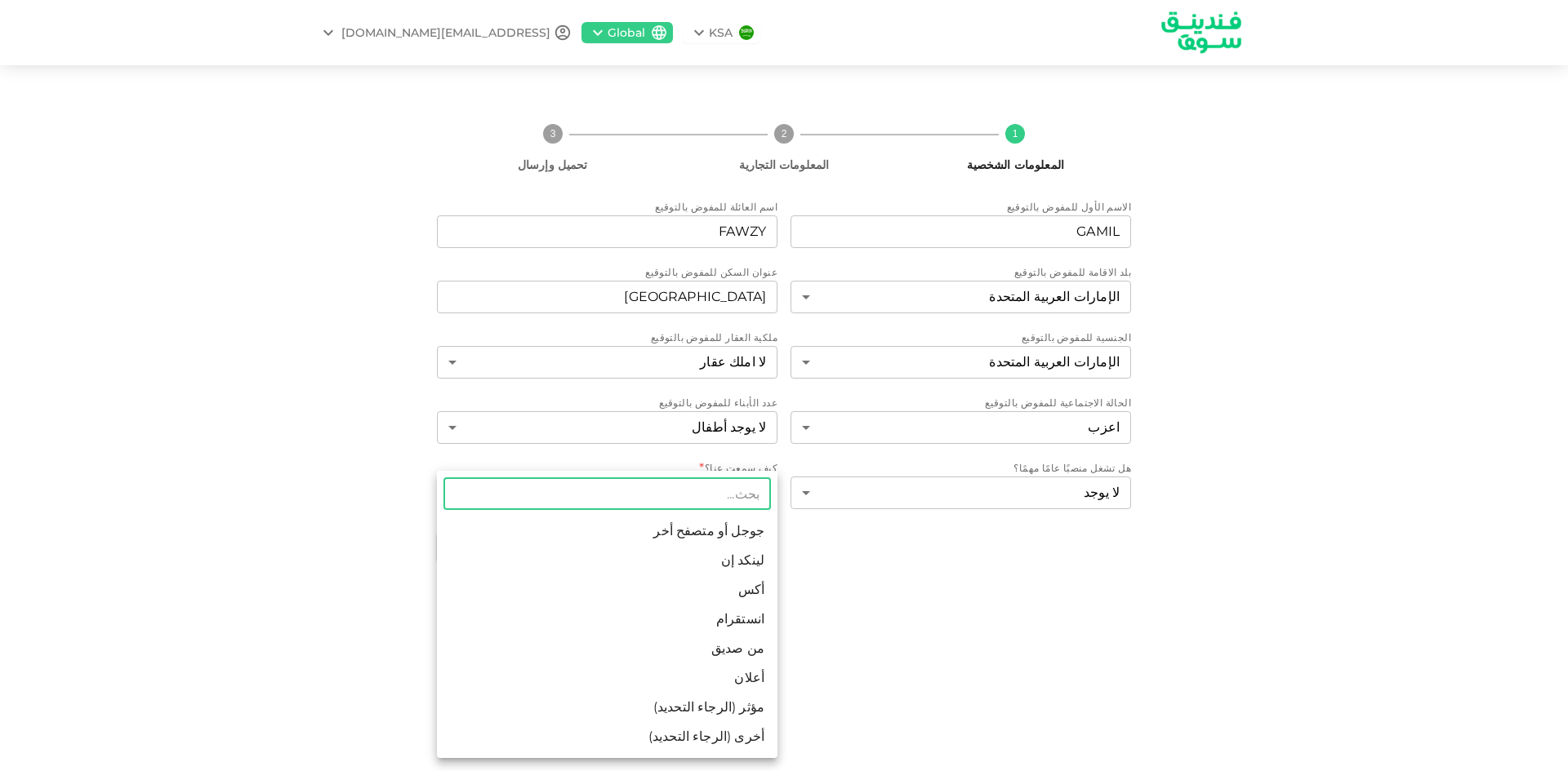
click at [738, 498] on body "KSA Global [EMAIL_ADDRESS][DOMAIN_NAME] 1 المعلومات الشخصية 2 المعلومات التجاري…" at bounding box center [784, 386] width 1568 height 771
click at [758, 527] on li "جوجل أو متصفح أخر" at bounding box center [607, 531] width 340 height 29
type input "1"
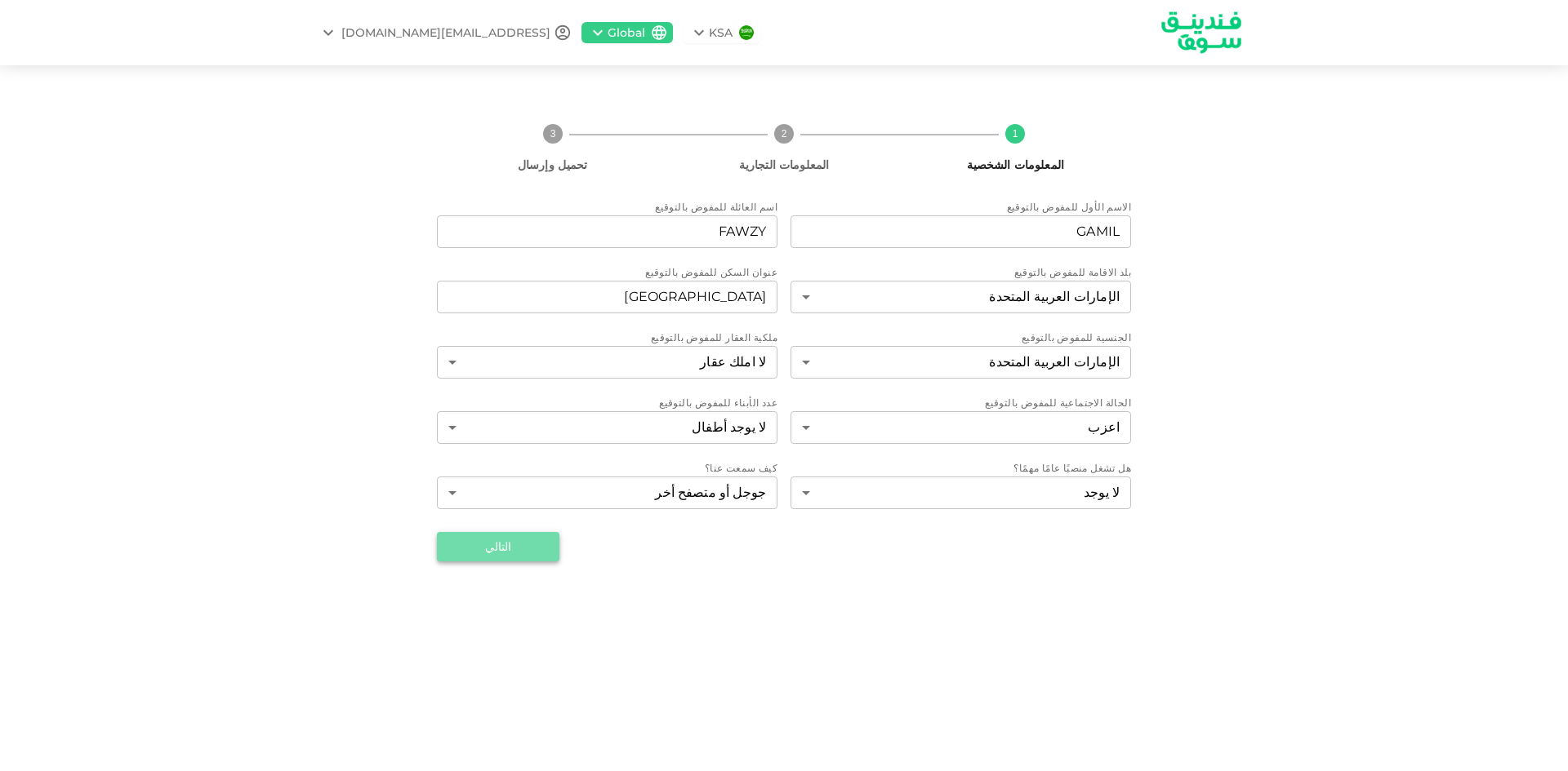
click at [546, 550] on button "التالي" at bounding box center [498, 547] width 123 height 29
